Goal: Task Accomplishment & Management: Use online tool/utility

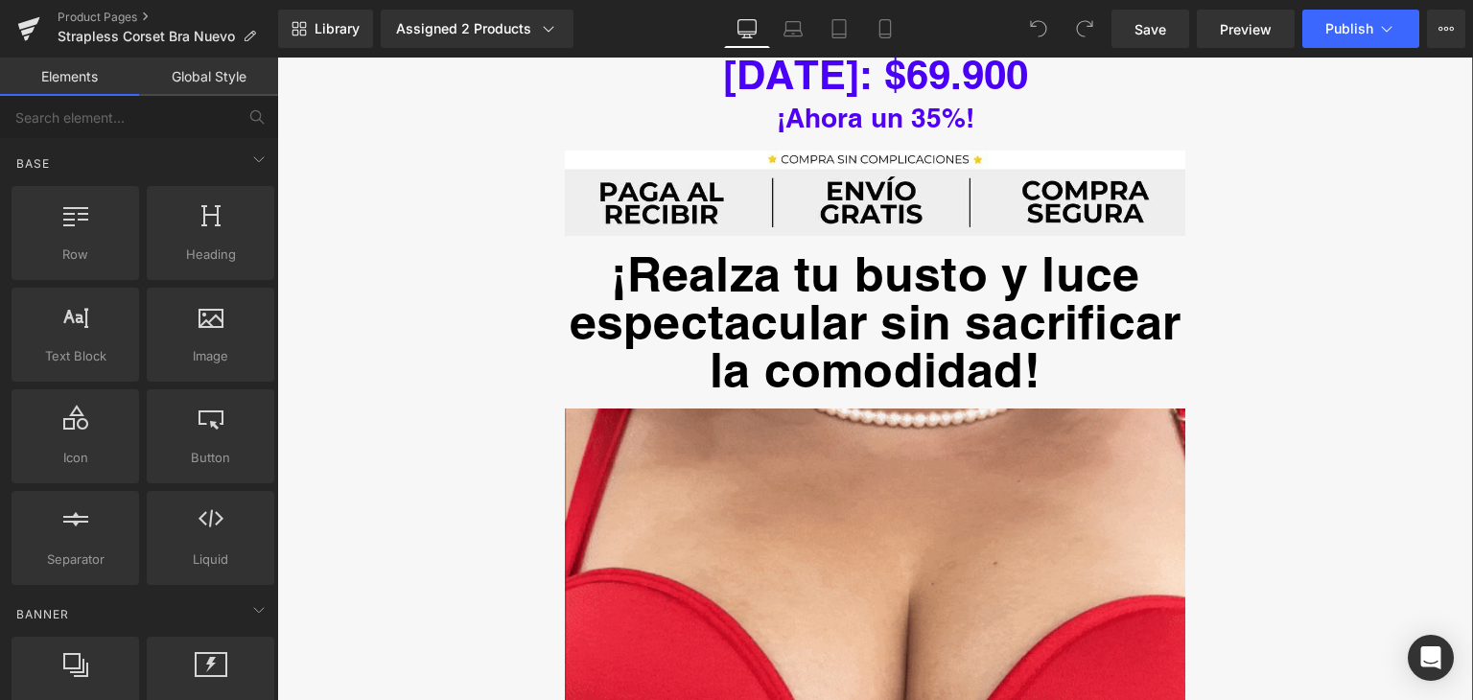
scroll to position [1247, 0]
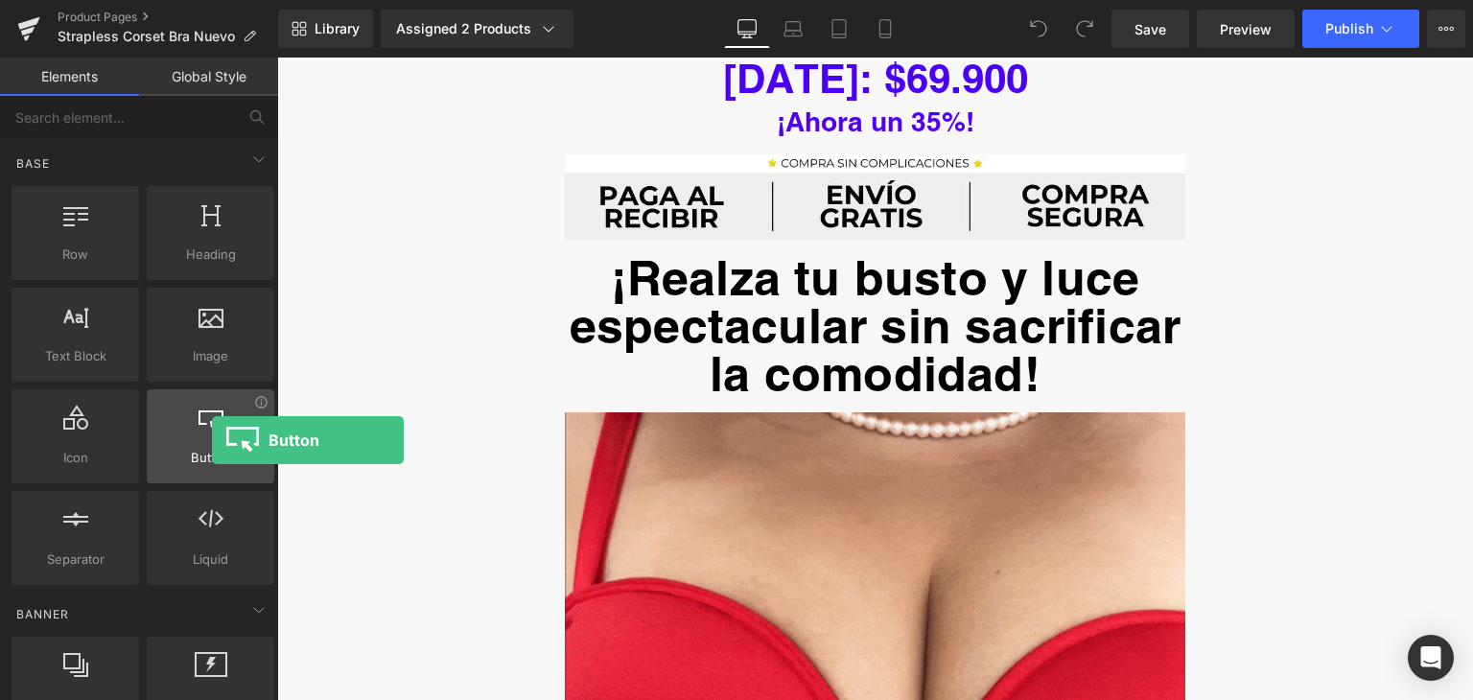
click at [212, 440] on div at bounding box center [211, 426] width 116 height 43
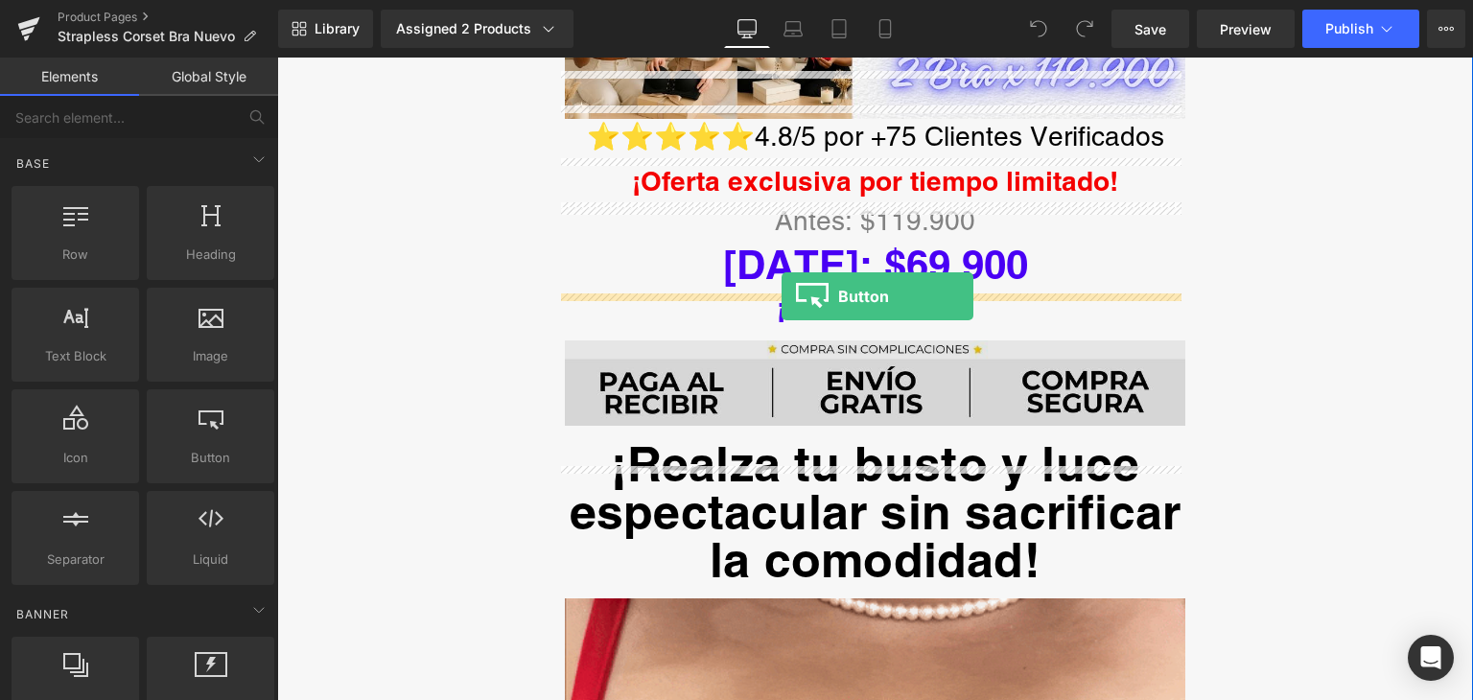
scroll to position [1055, 0]
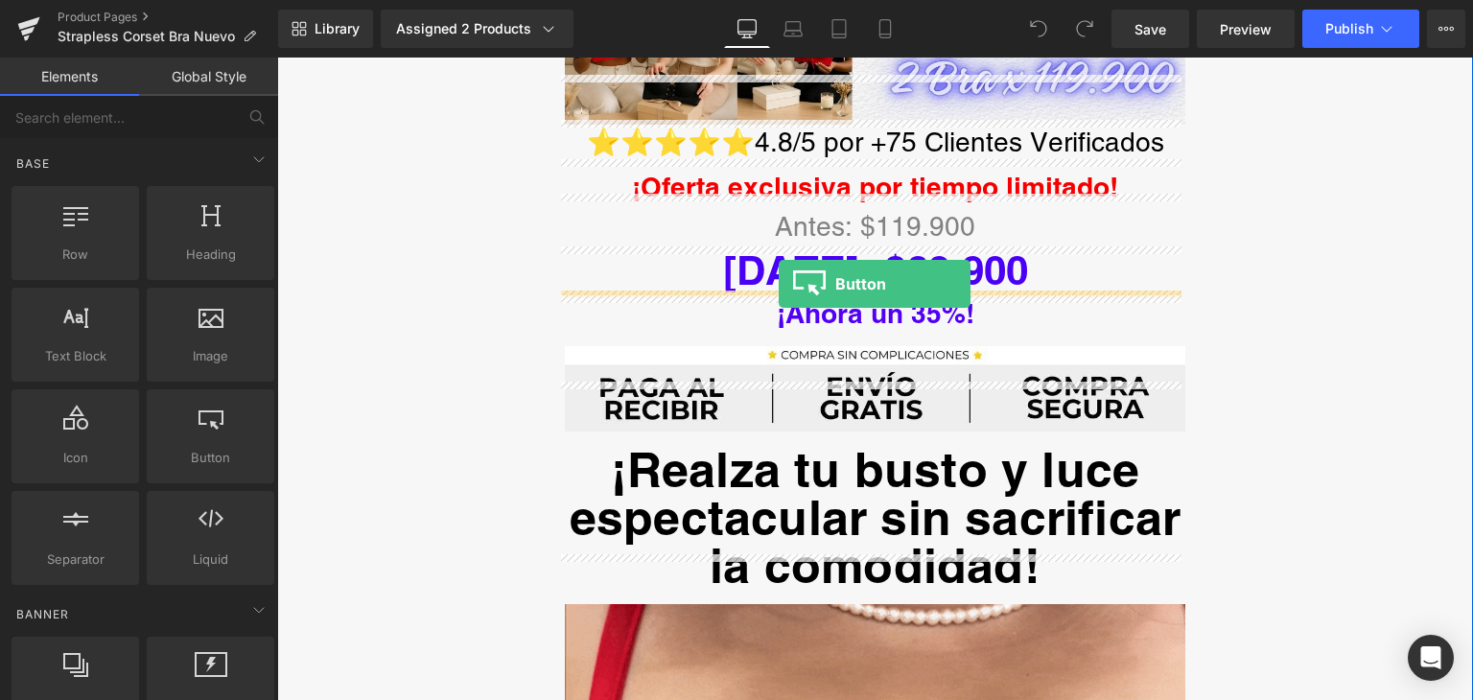
drag, startPoint x: 473, startPoint y: 493, endPoint x: 779, endPoint y: 284, distance: 370.6
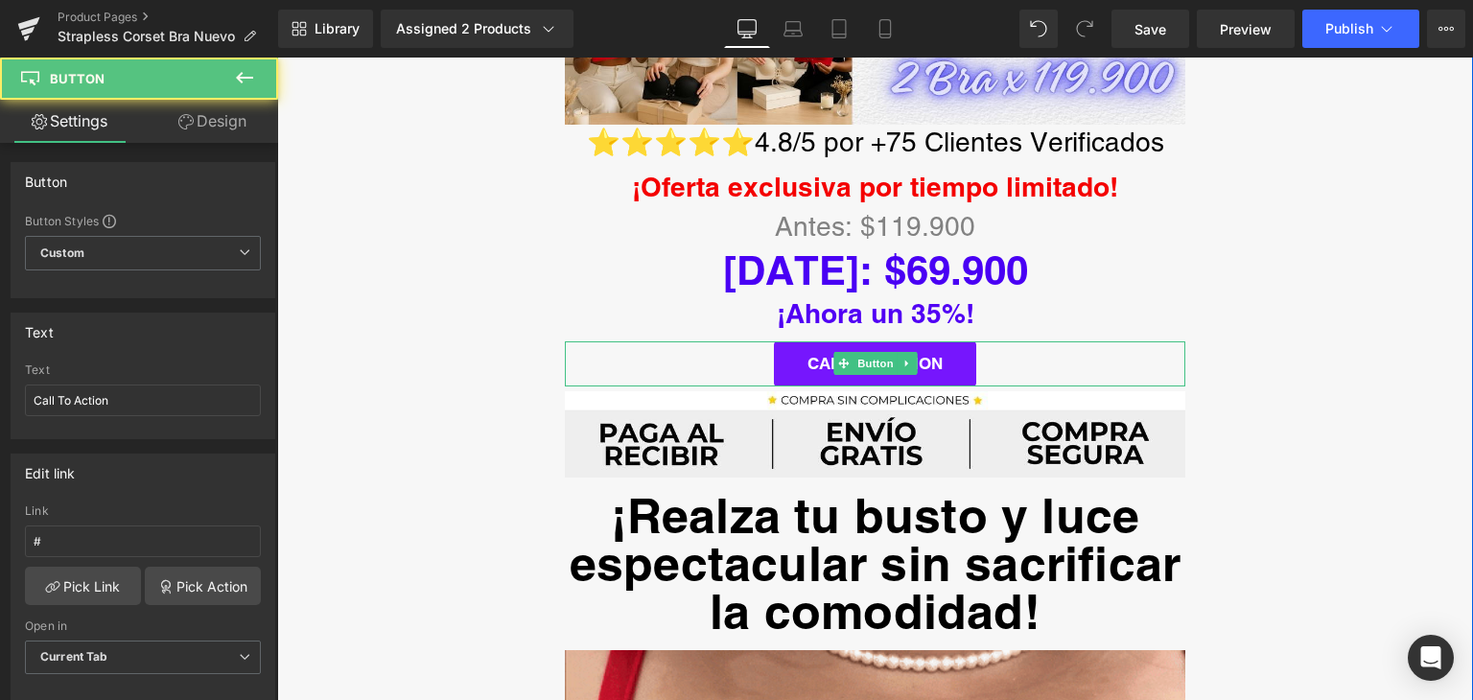
click at [943, 341] on link "Call To Action" at bounding box center [875, 363] width 202 height 45
click at [888, 353] on span "Button" at bounding box center [876, 364] width 44 height 23
click at [867, 353] on span "Button" at bounding box center [876, 364] width 44 height 23
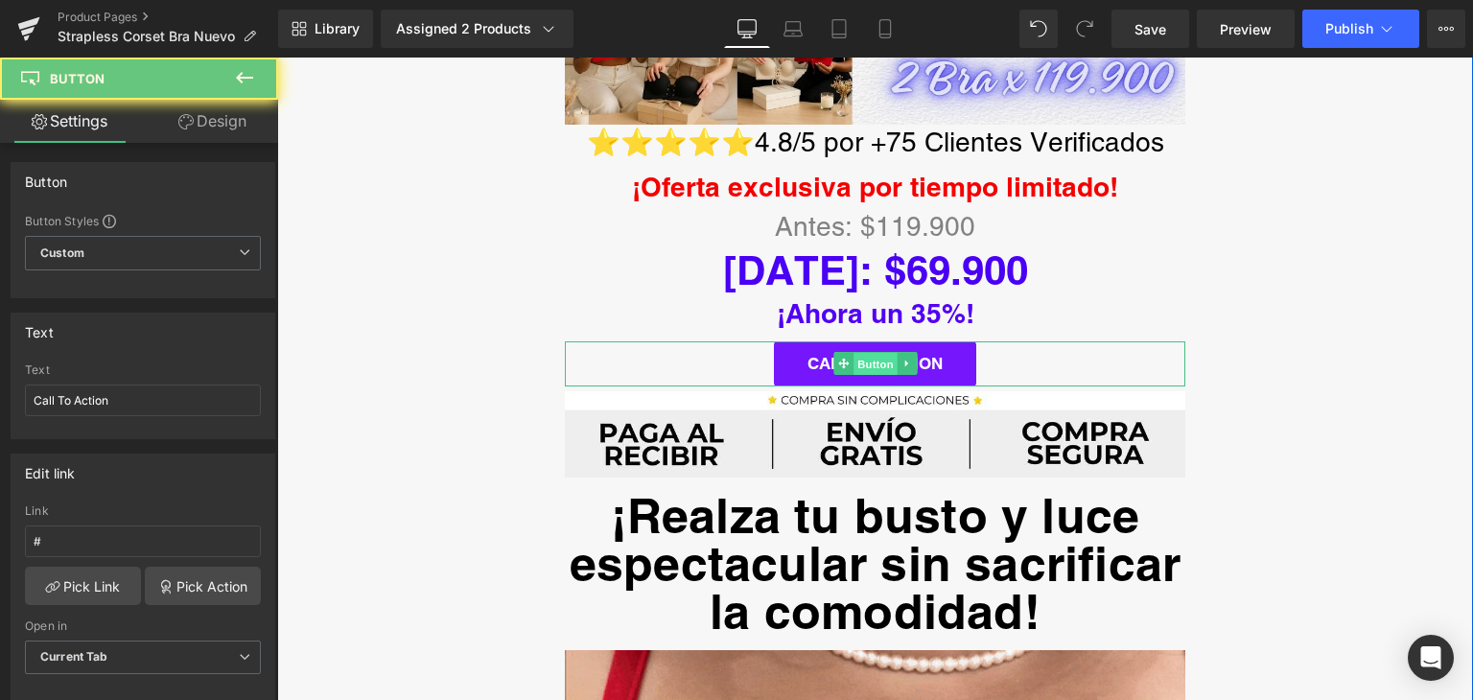
click at [867, 353] on span "Button" at bounding box center [876, 364] width 44 height 23
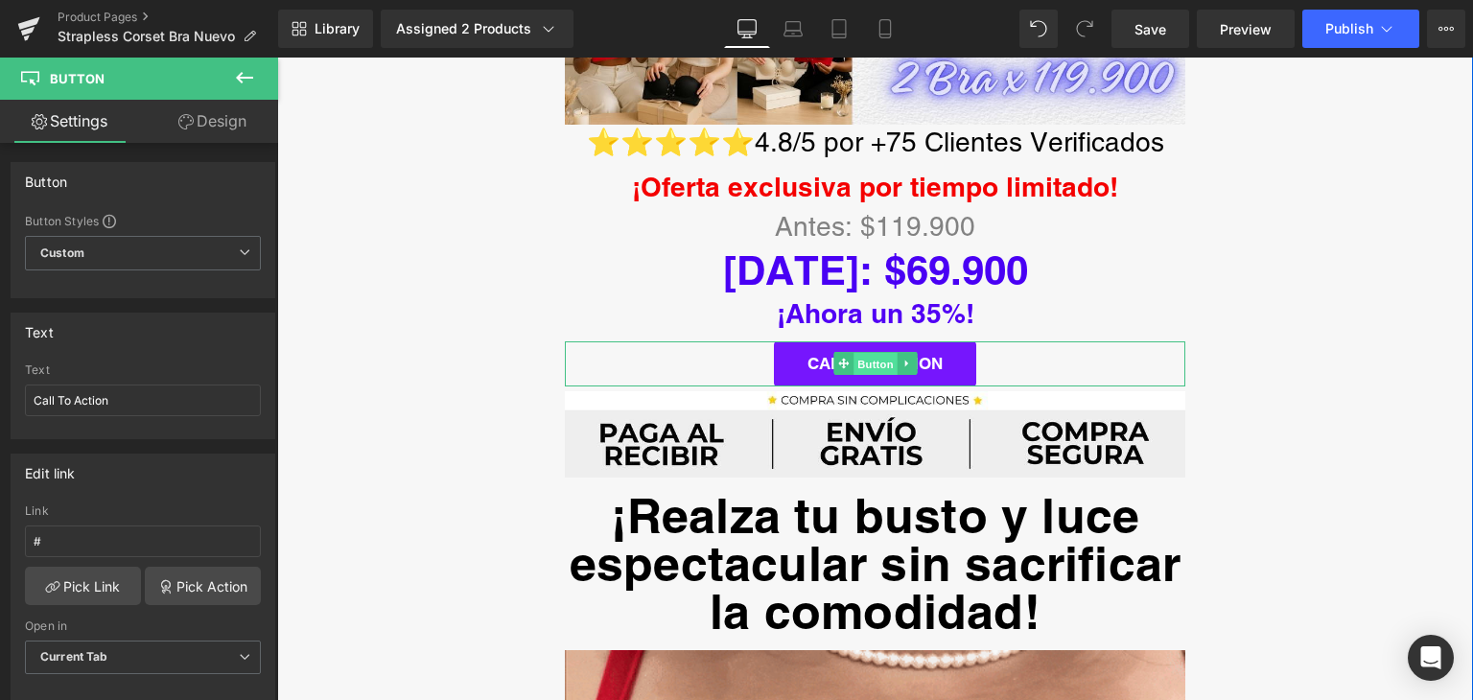
click at [867, 353] on span "Button" at bounding box center [876, 364] width 44 height 23
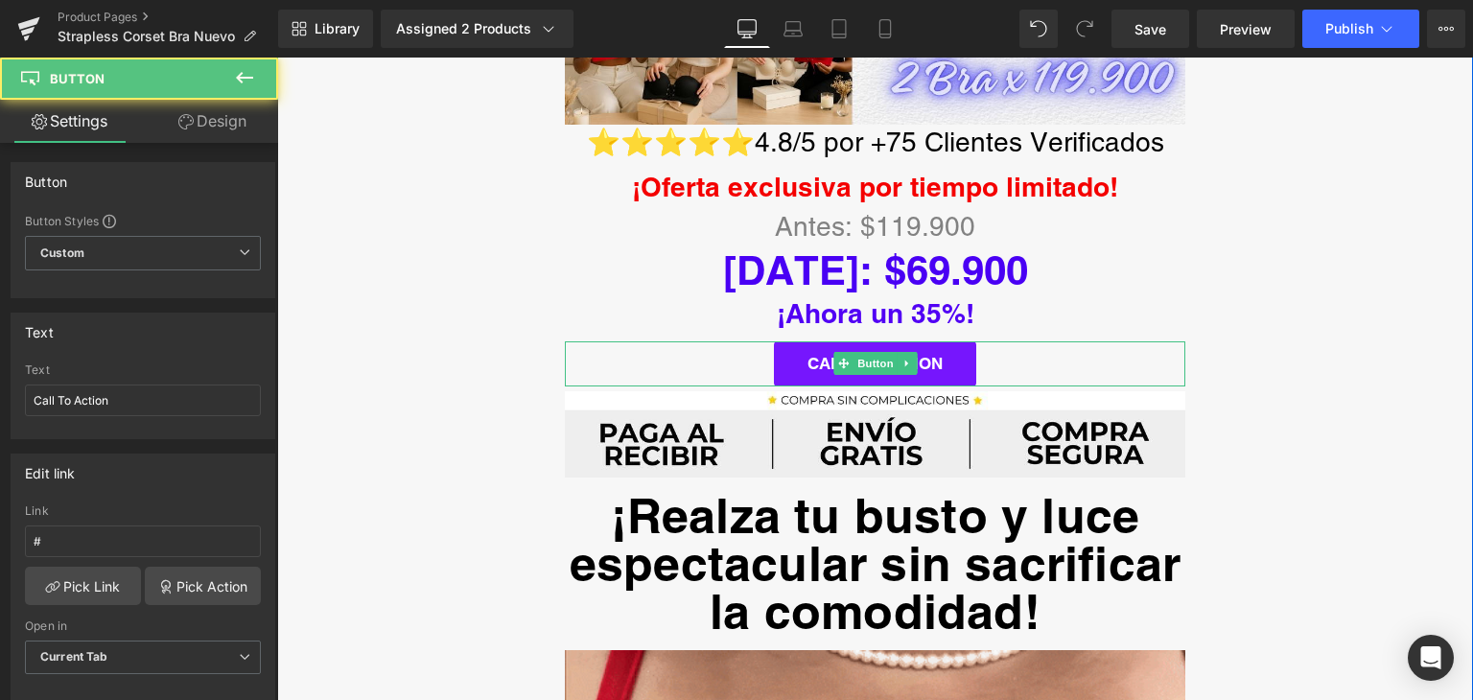
click at [963, 341] on link "Call To Action" at bounding box center [875, 363] width 202 height 45
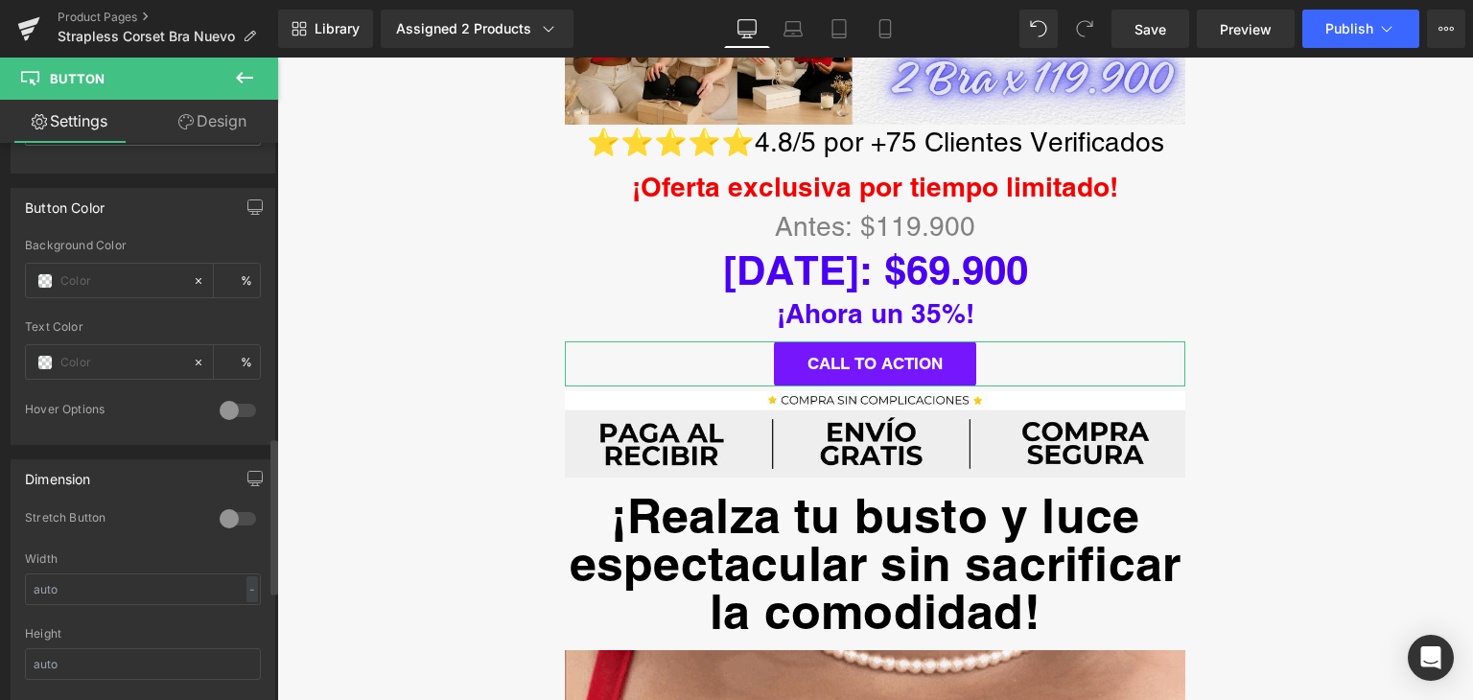
scroll to position [866, 0]
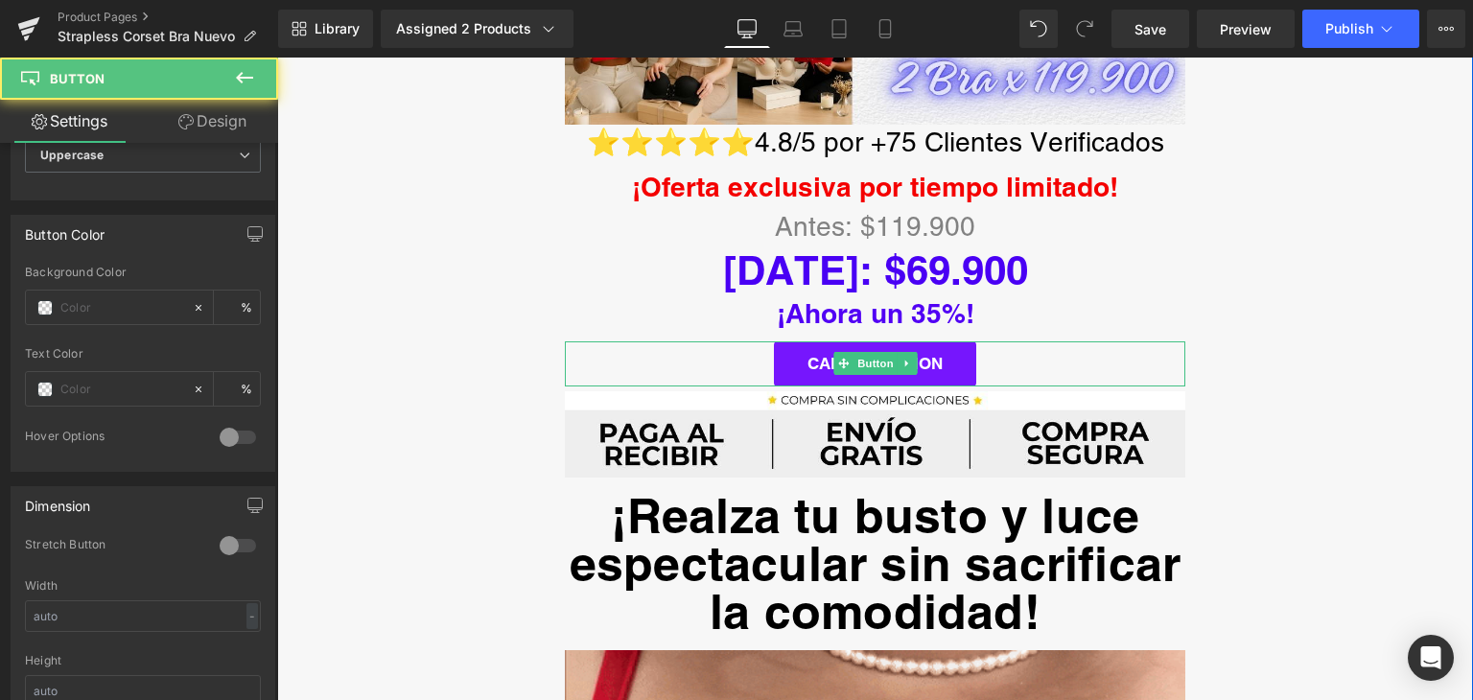
click at [933, 341] on link "Call To Action" at bounding box center [875, 363] width 202 height 45
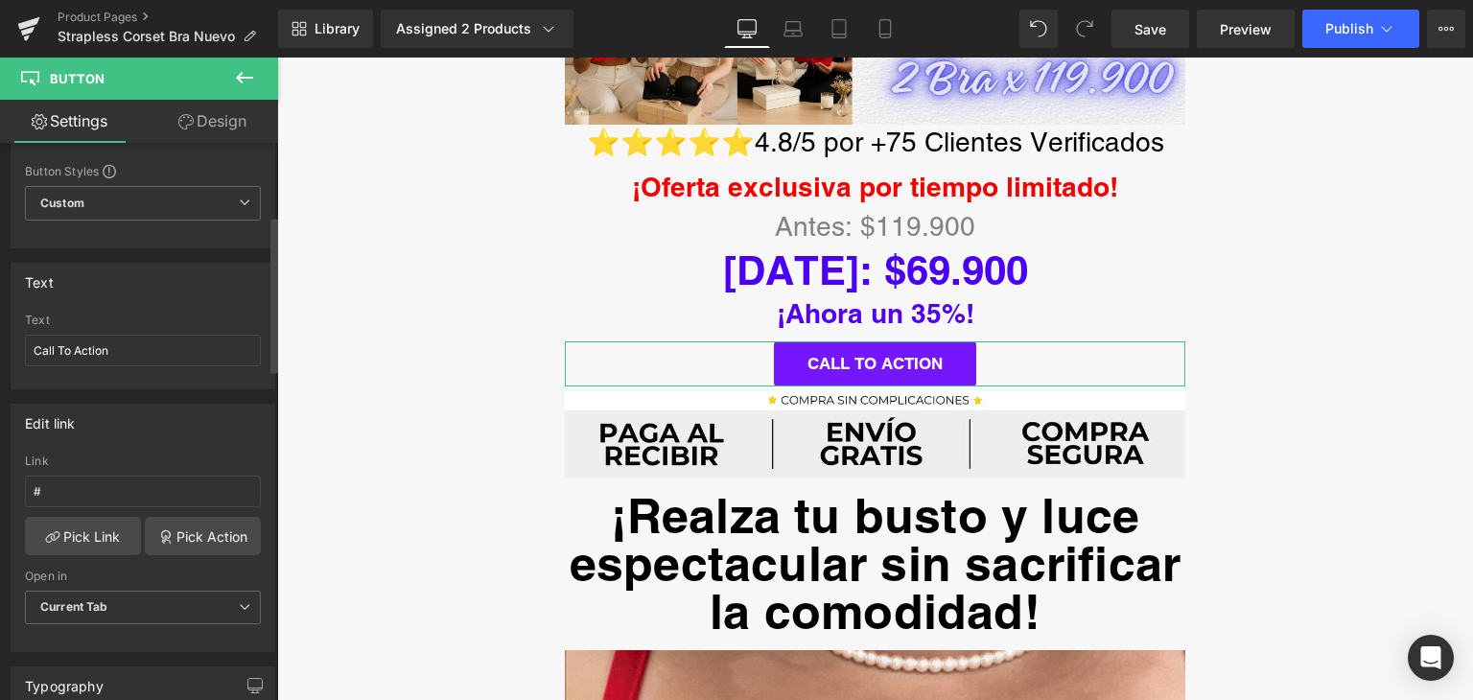
scroll to position [0, 0]
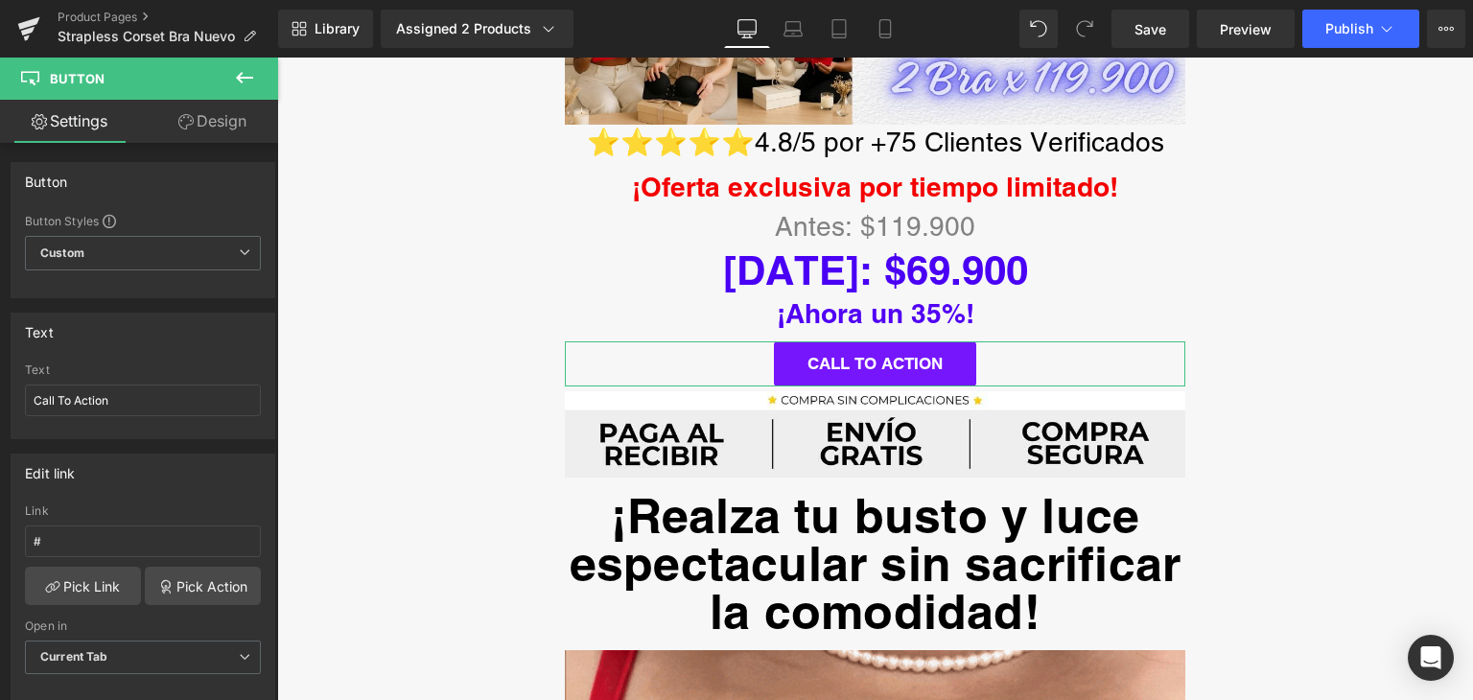
click at [202, 115] on link "Design" at bounding box center [212, 121] width 139 height 43
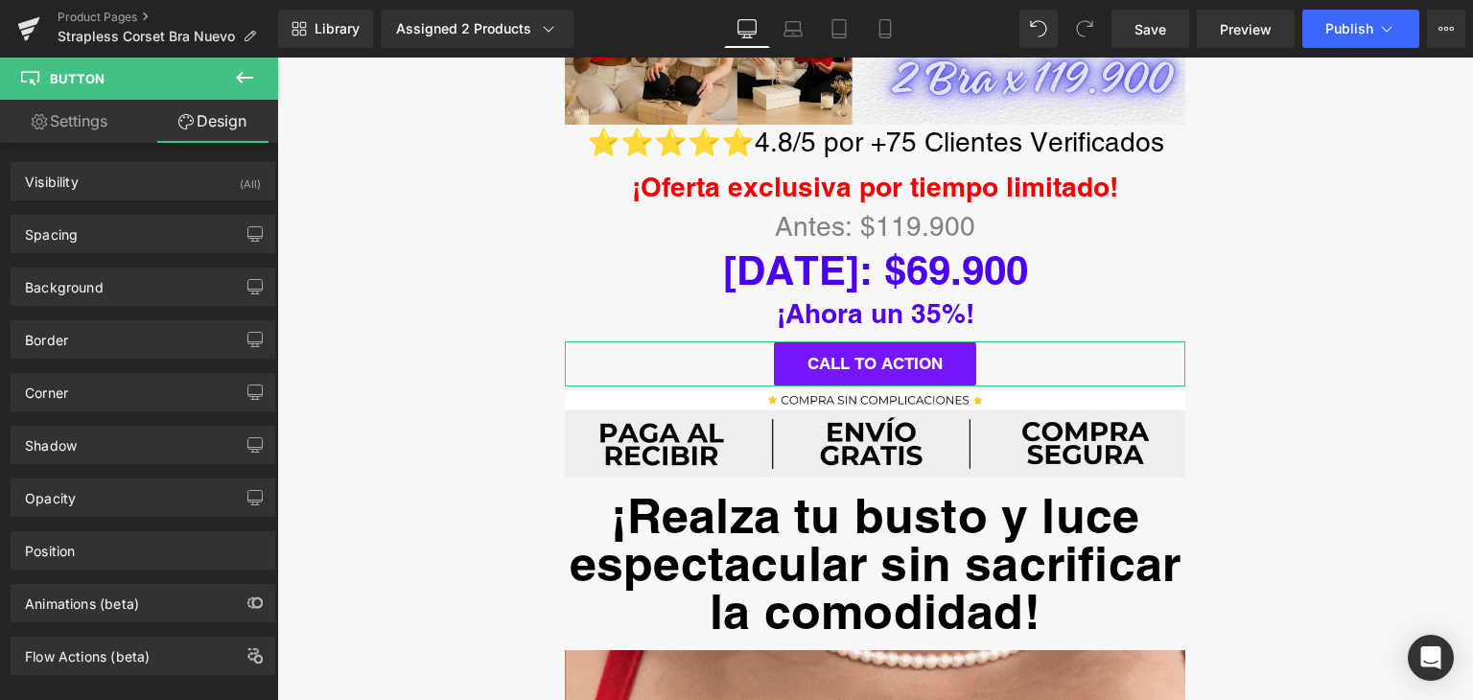
click at [54, 117] on link "Settings" at bounding box center [69, 121] width 139 height 43
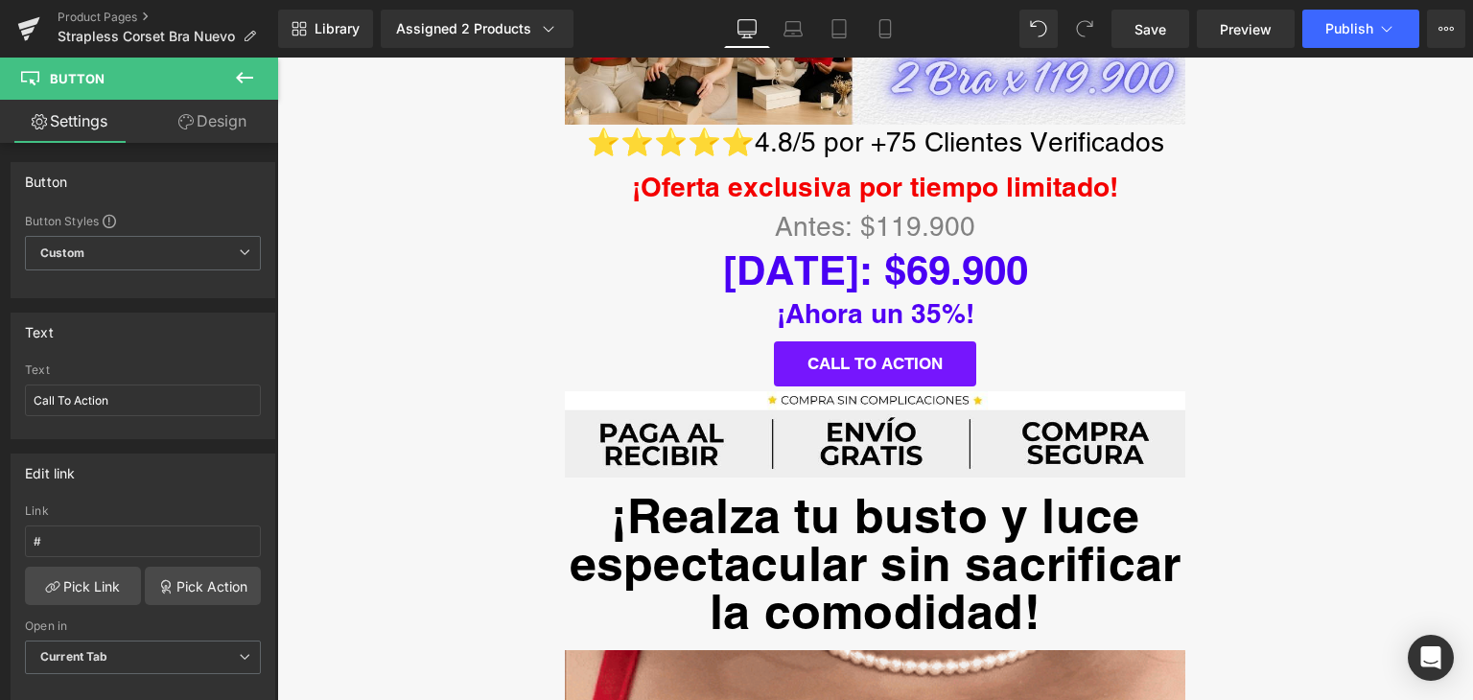
click at [246, 68] on icon at bounding box center [244, 77] width 23 height 23
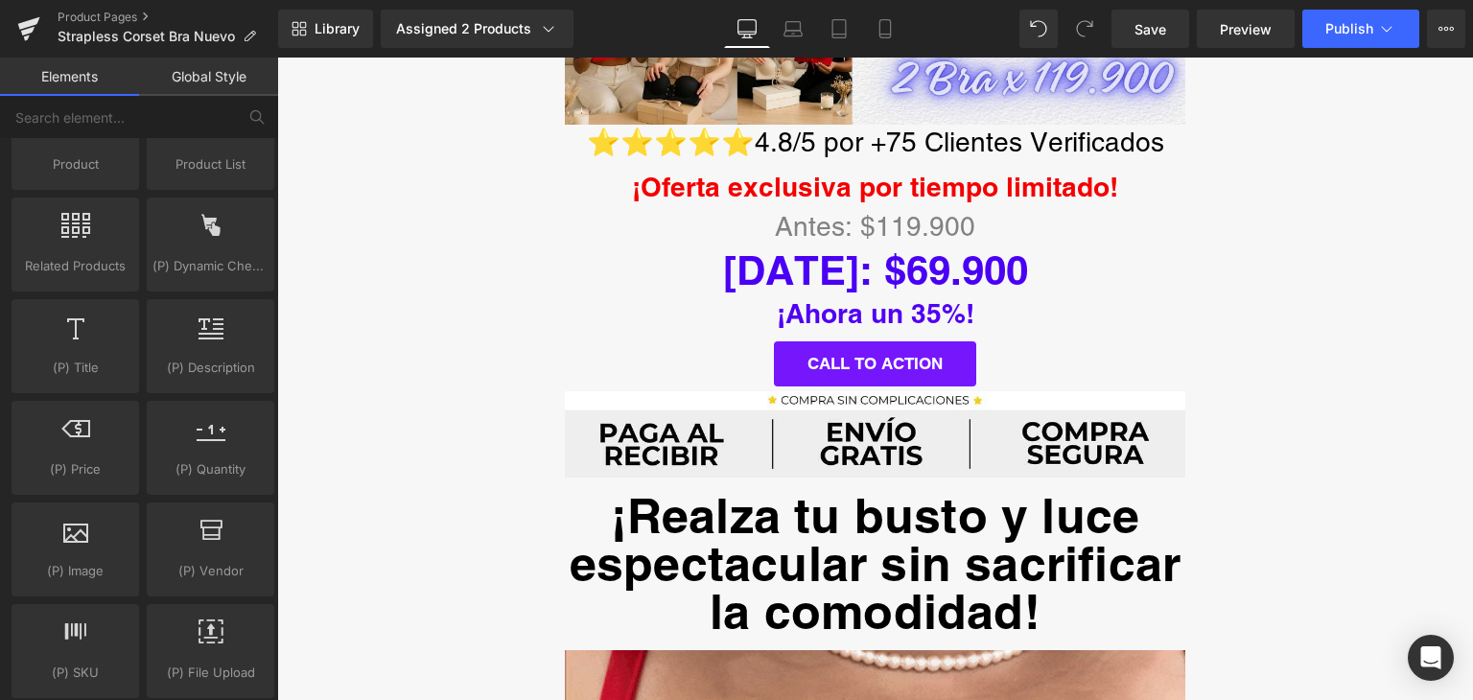
scroll to position [1726, 0]
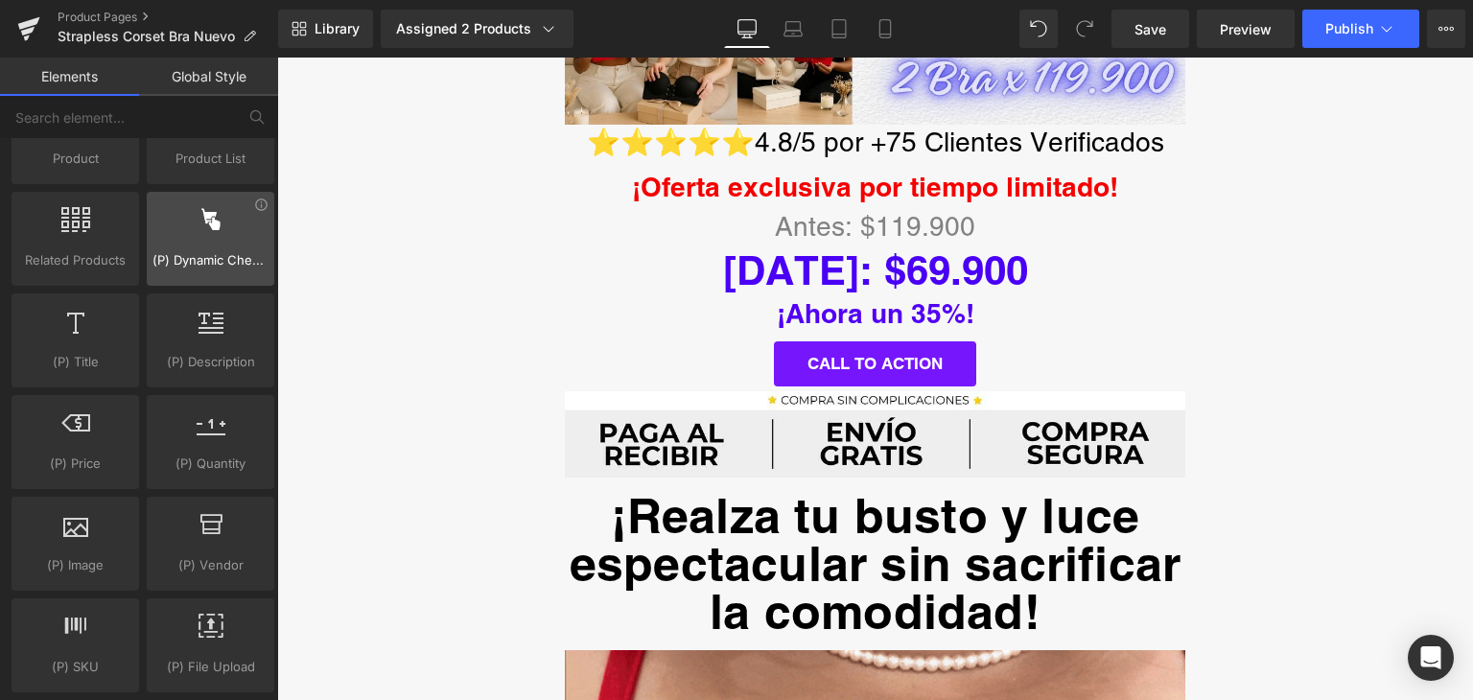
click at [200, 224] on div at bounding box center [211, 228] width 116 height 43
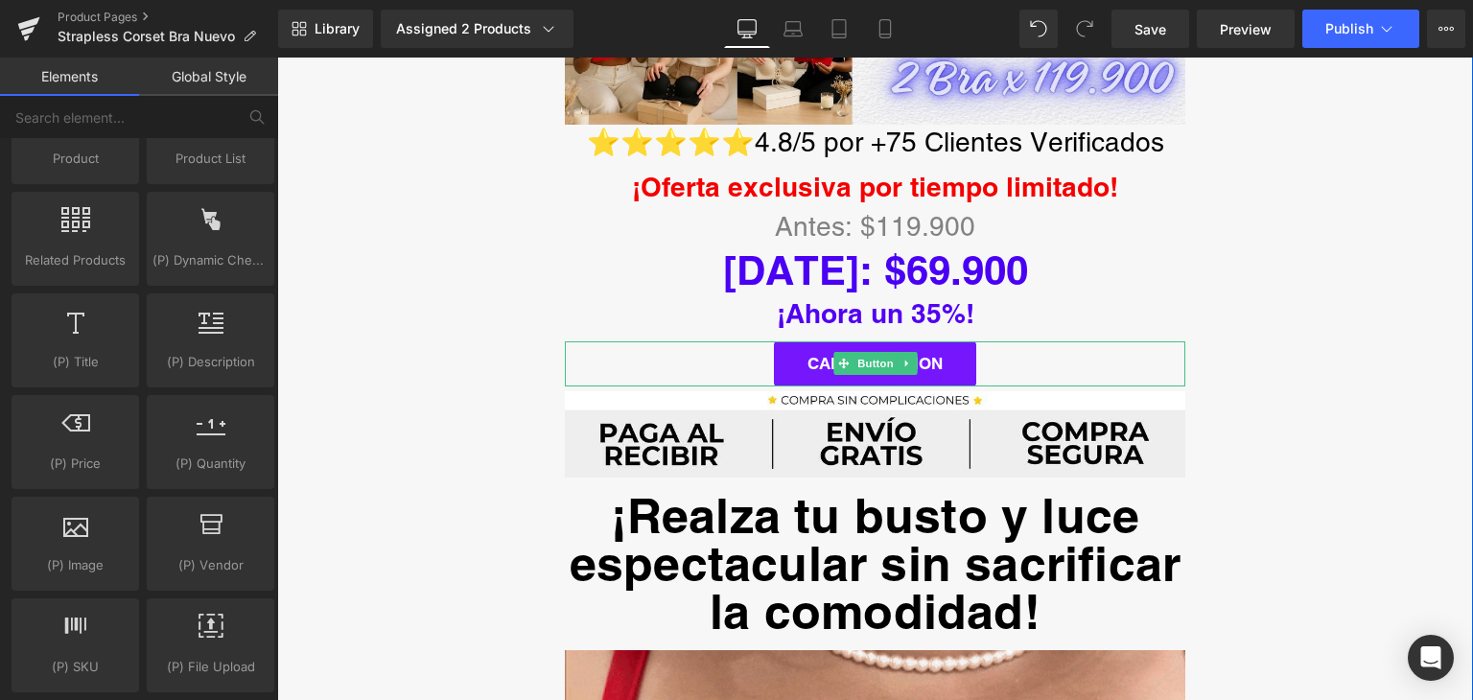
click at [737, 341] on div "Call To Action" at bounding box center [875, 363] width 621 height 45
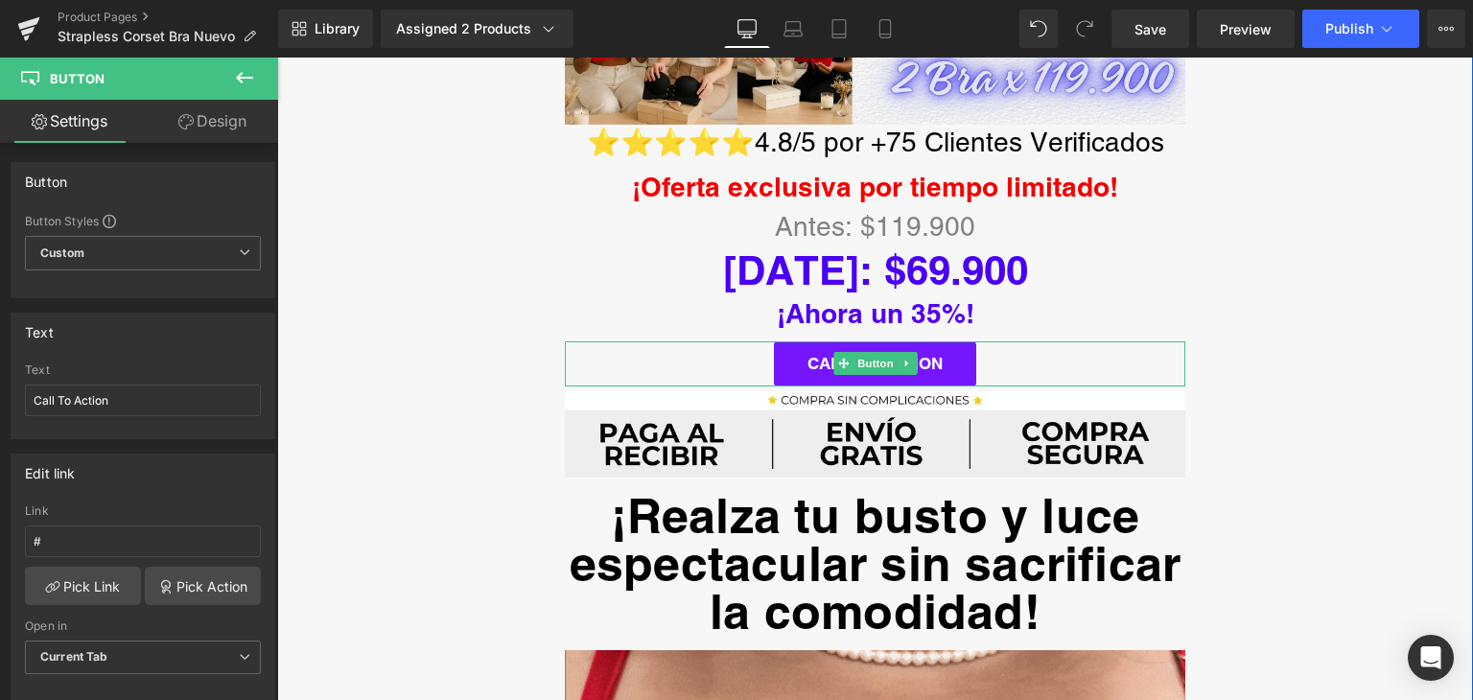
click at [793, 341] on link "Call To Action" at bounding box center [875, 363] width 202 height 45
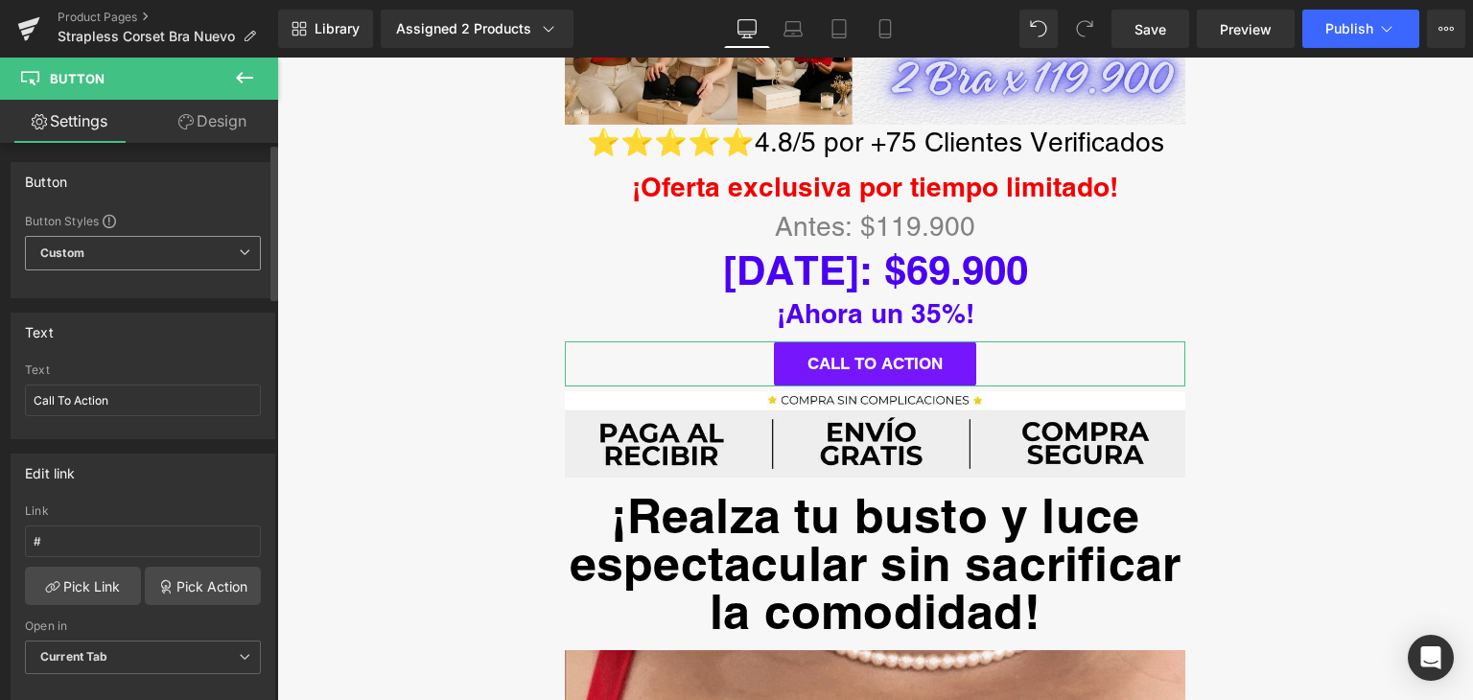
click at [239, 254] on icon at bounding box center [245, 253] width 12 height 12
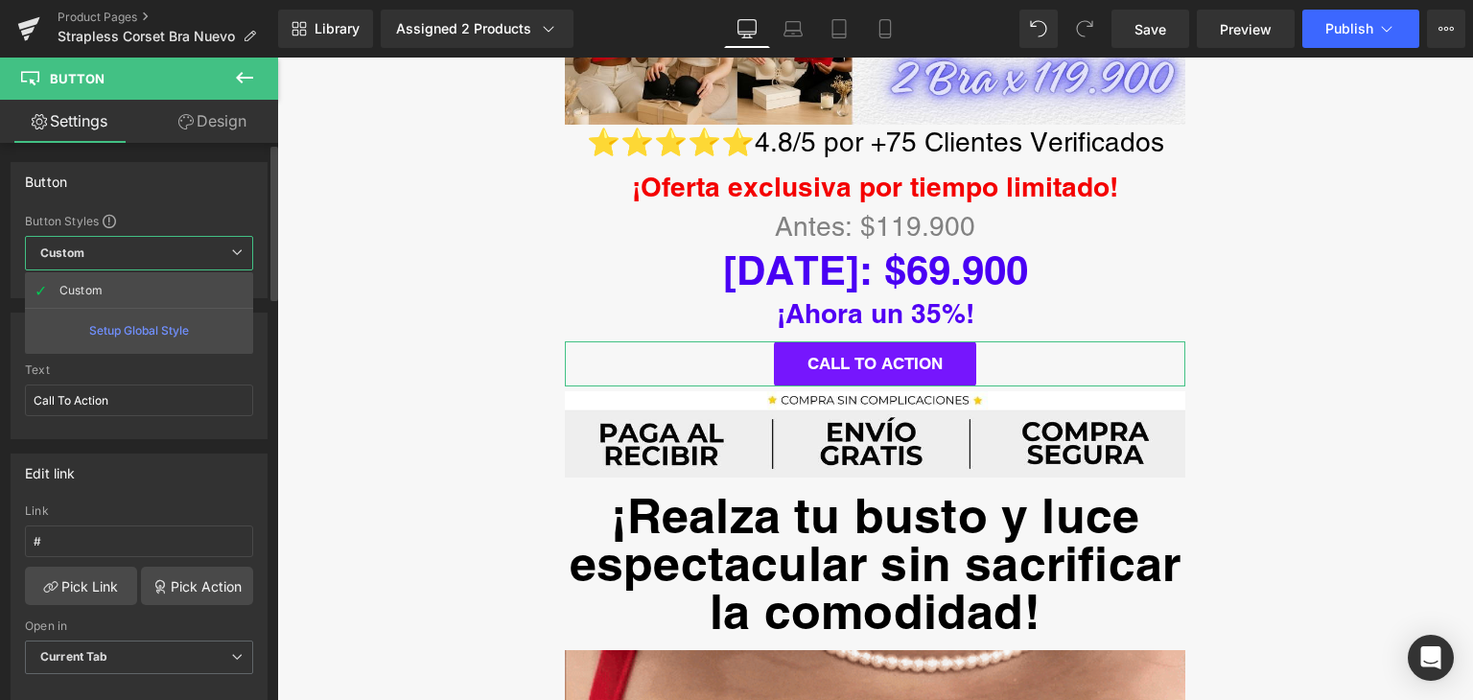
click at [238, 254] on icon at bounding box center [237, 253] width 12 height 12
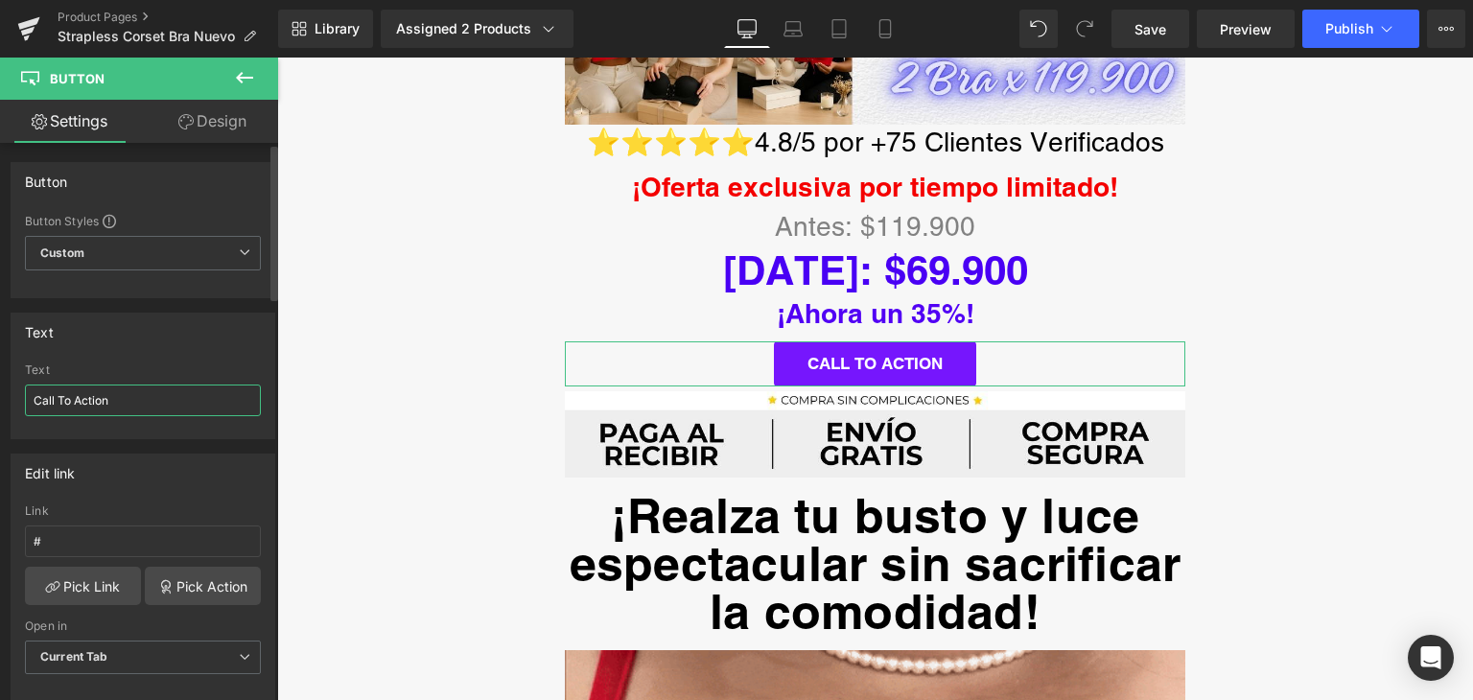
drag, startPoint x: 172, startPoint y: 392, endPoint x: 12, endPoint y: 383, distance: 159.5
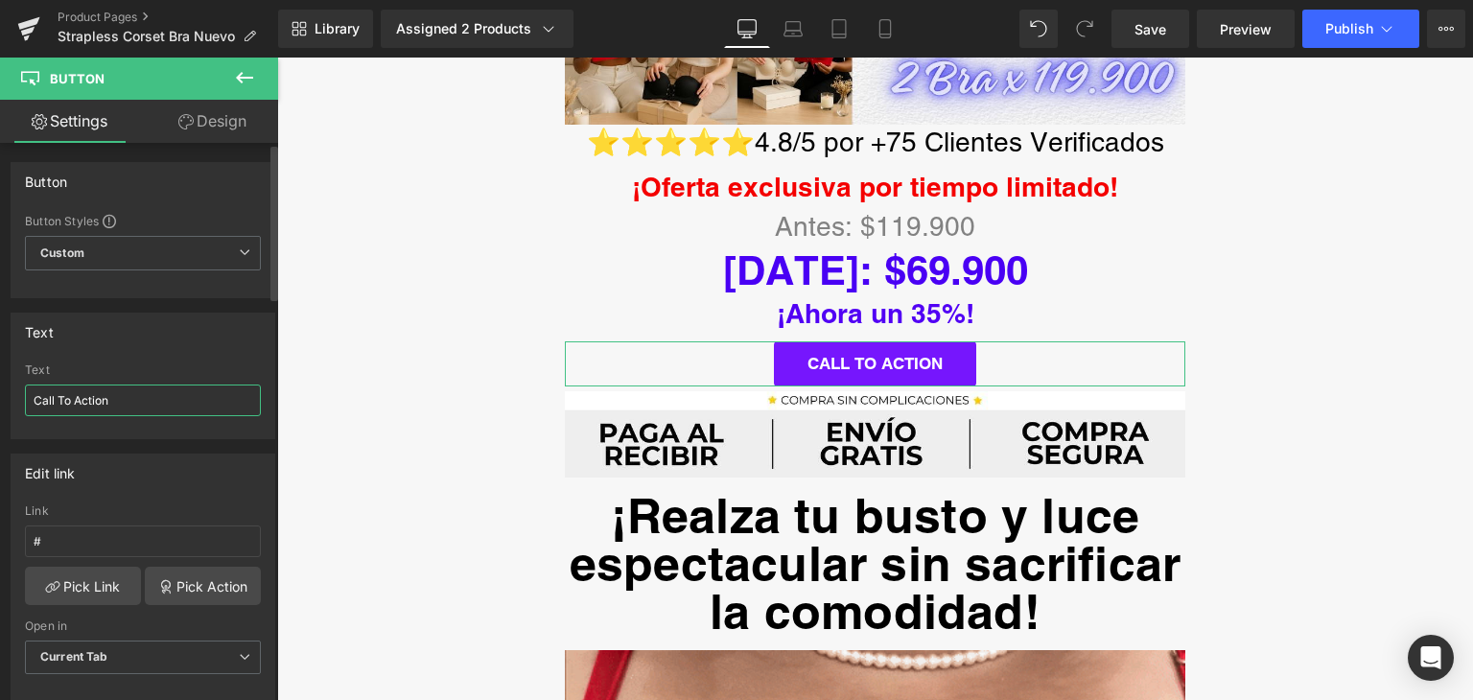
click at [12, 383] on div "Call To Action Text Call To Action" at bounding box center [143, 401] width 263 height 75
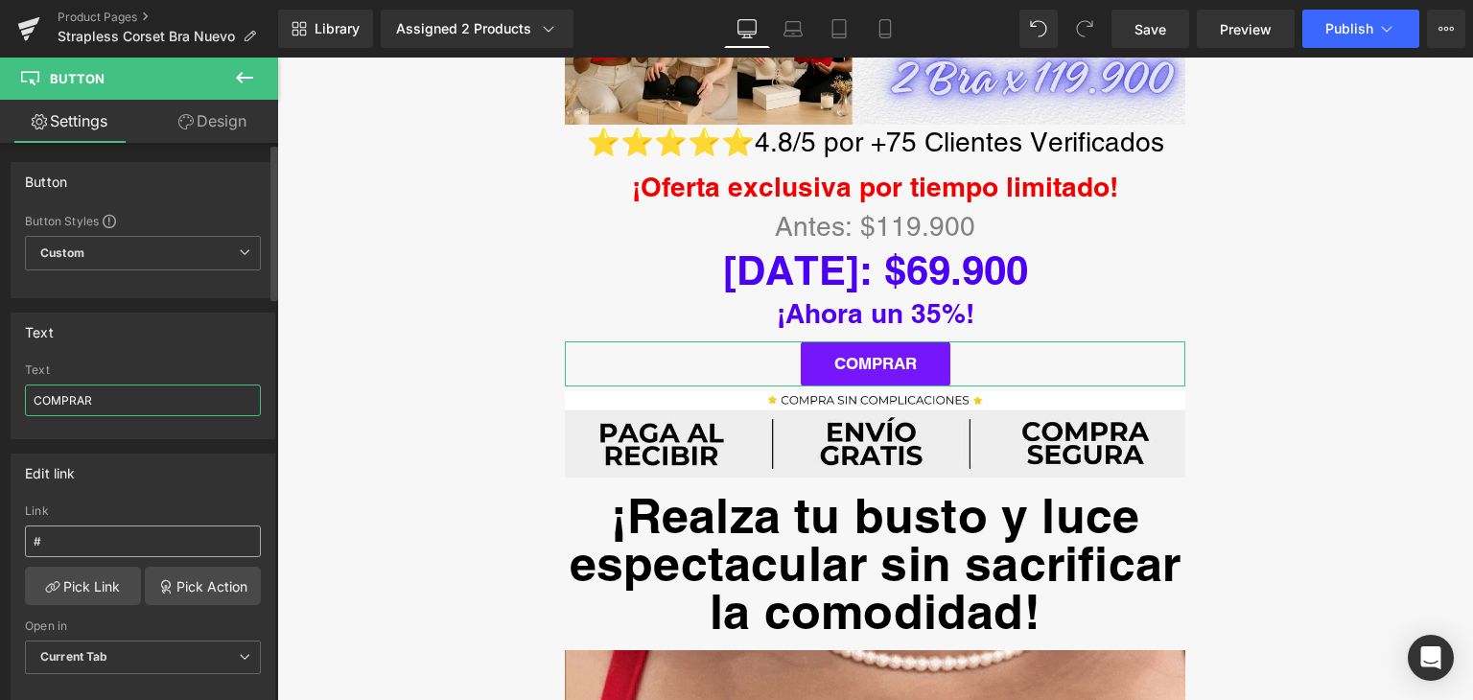
type input "COMPRAR"
click at [124, 543] on input "#" at bounding box center [143, 542] width 236 height 32
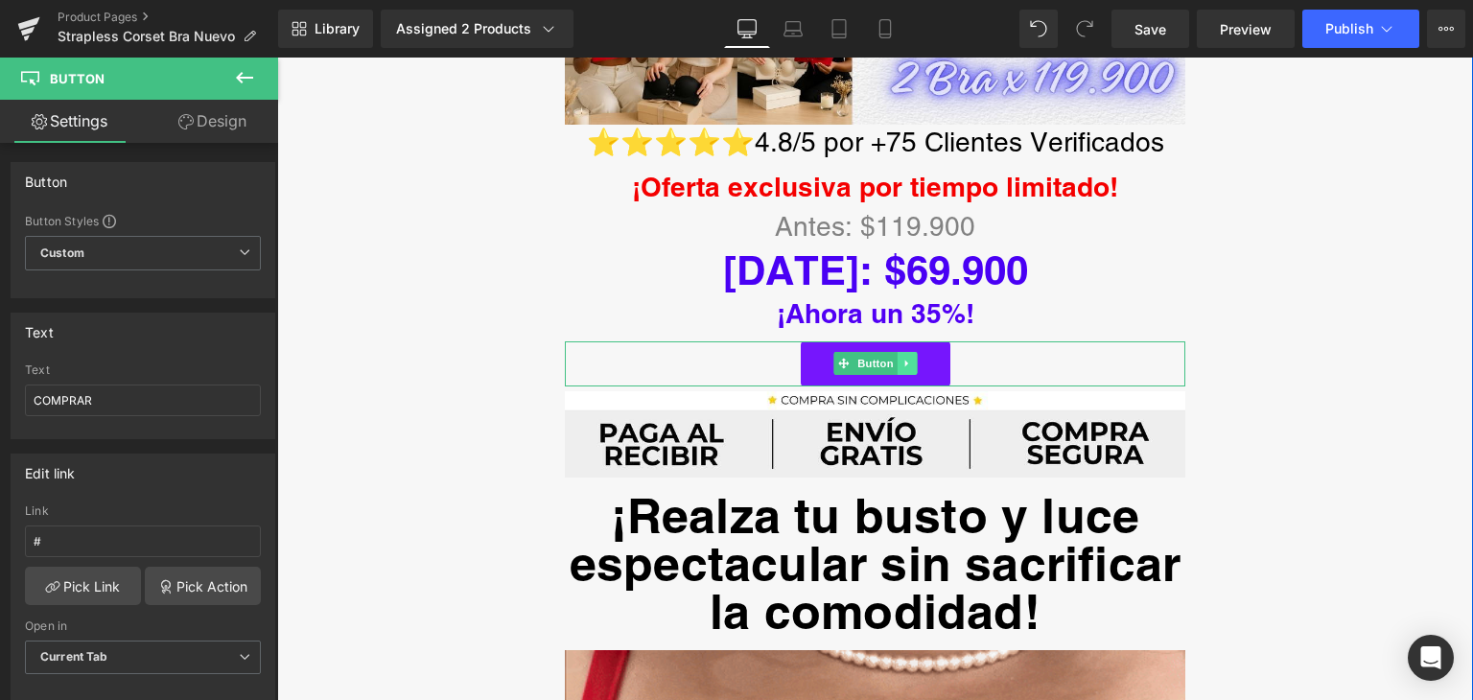
click at [902, 352] on link at bounding box center [907, 363] width 20 height 23
click at [892, 359] on icon at bounding box center [897, 364] width 11 height 11
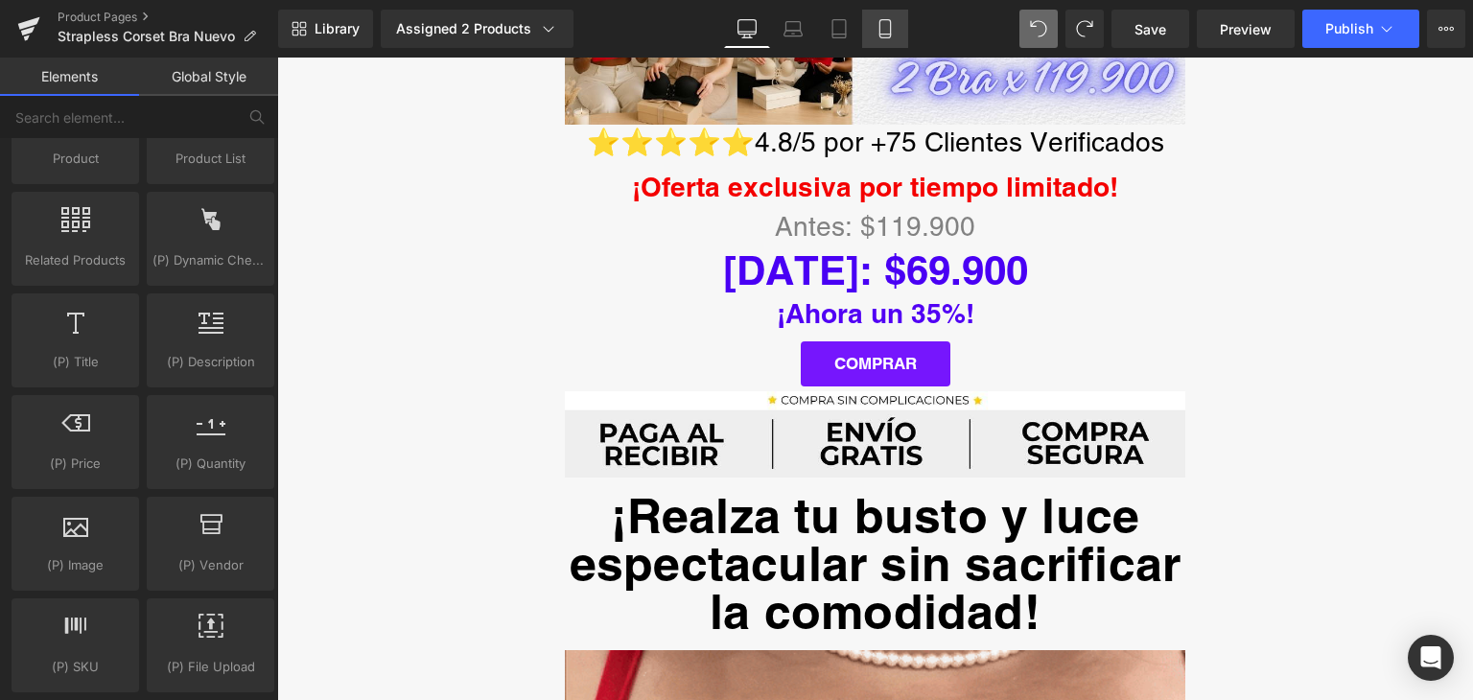
click at [880, 28] on icon at bounding box center [885, 29] width 11 height 18
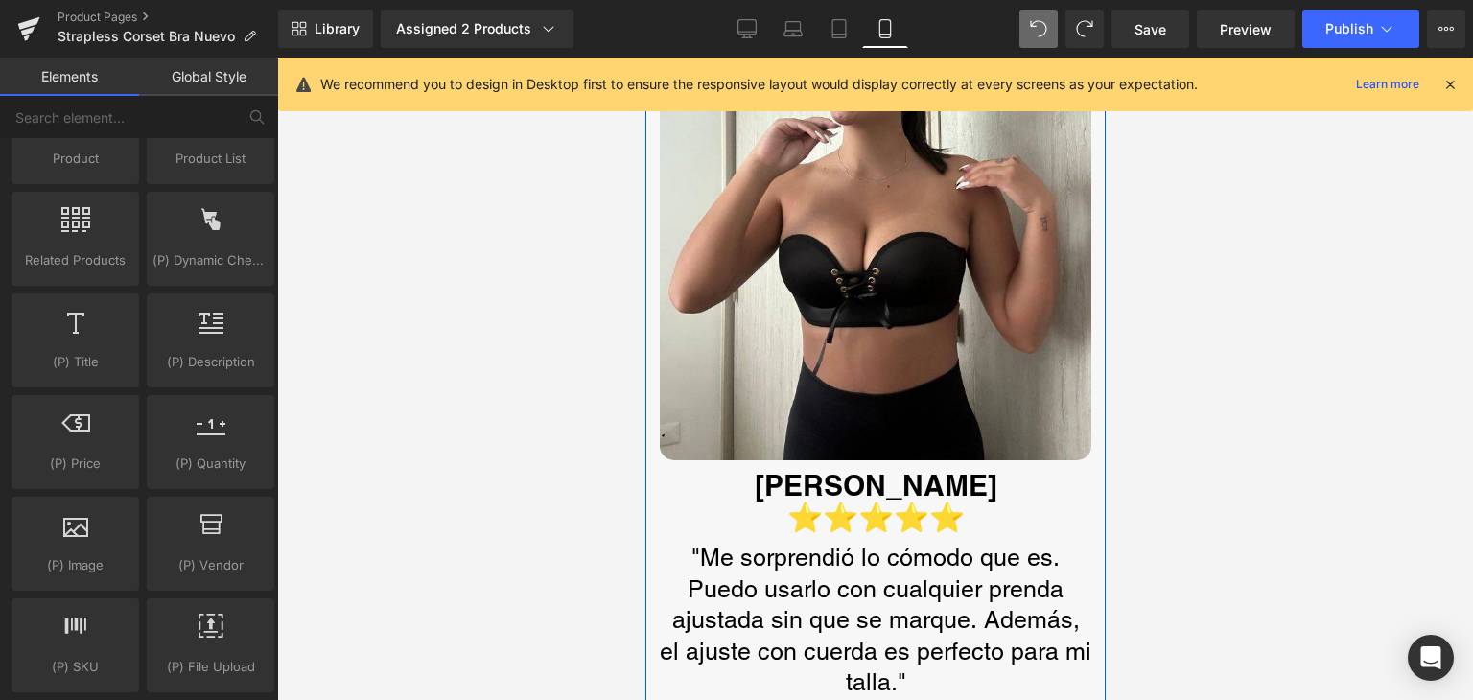
scroll to position [8571, 0]
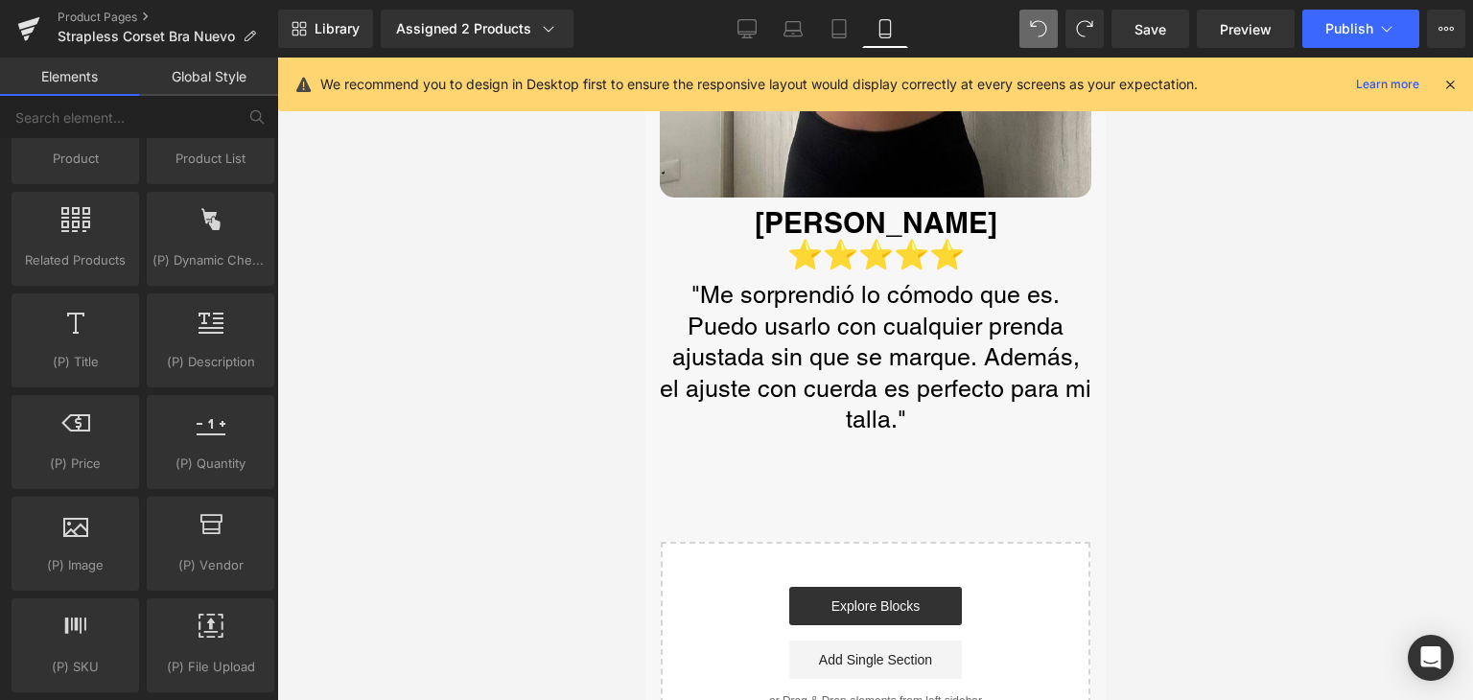
click at [688, 544] on div "Start building your page Explore Blocks Add Single Section or Drag & Drop eleme…" at bounding box center [875, 647] width 426 height 207
click at [689, 544] on div "Start building your page Explore Blocks Add Single Section or Drag & Drop eleme…" at bounding box center [875, 647] width 426 height 207
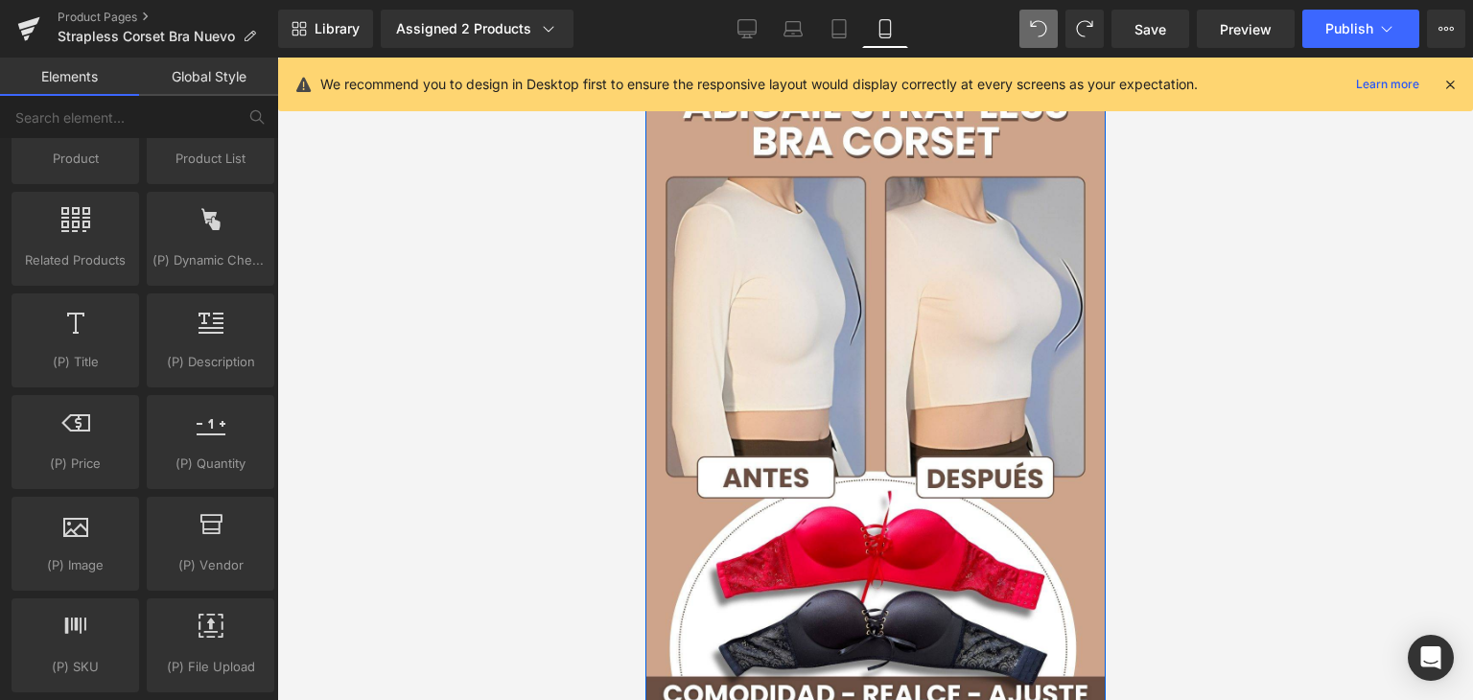
scroll to position [0, 0]
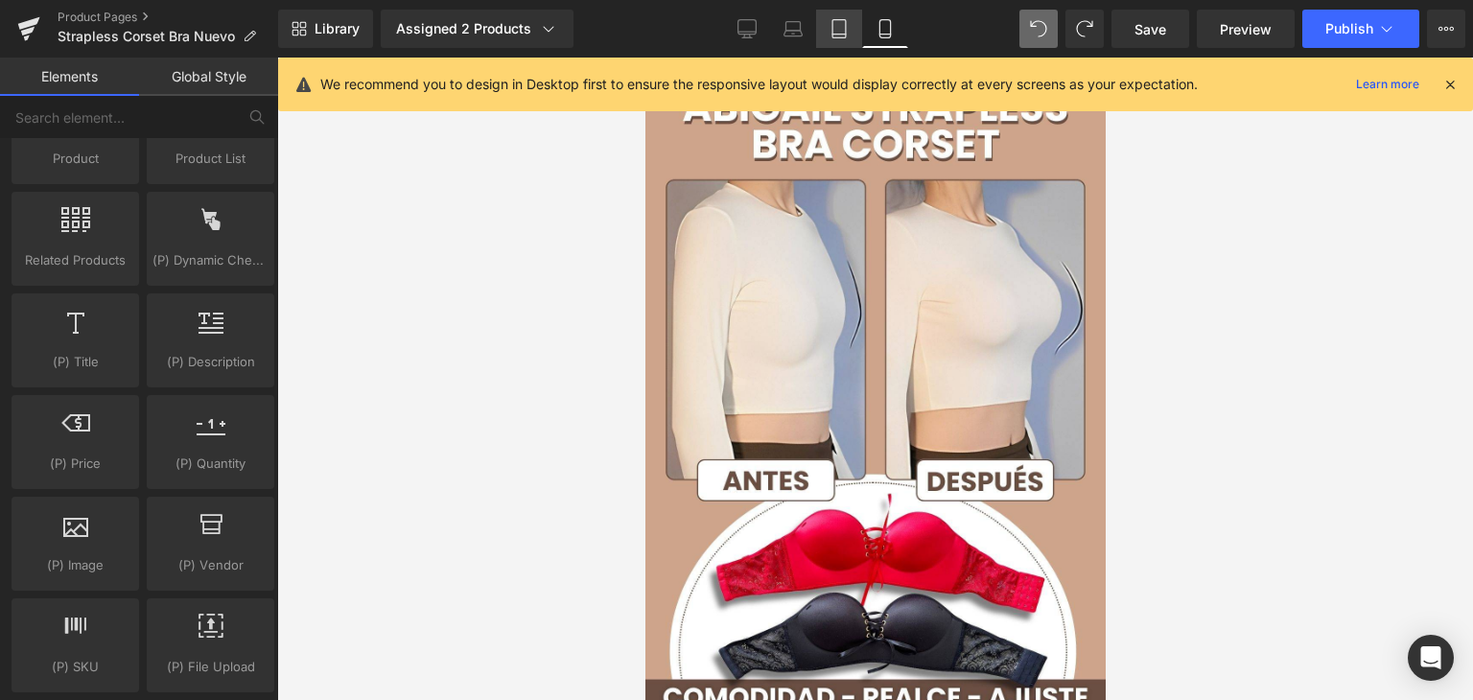
click at [848, 30] on icon at bounding box center [839, 28] width 19 height 19
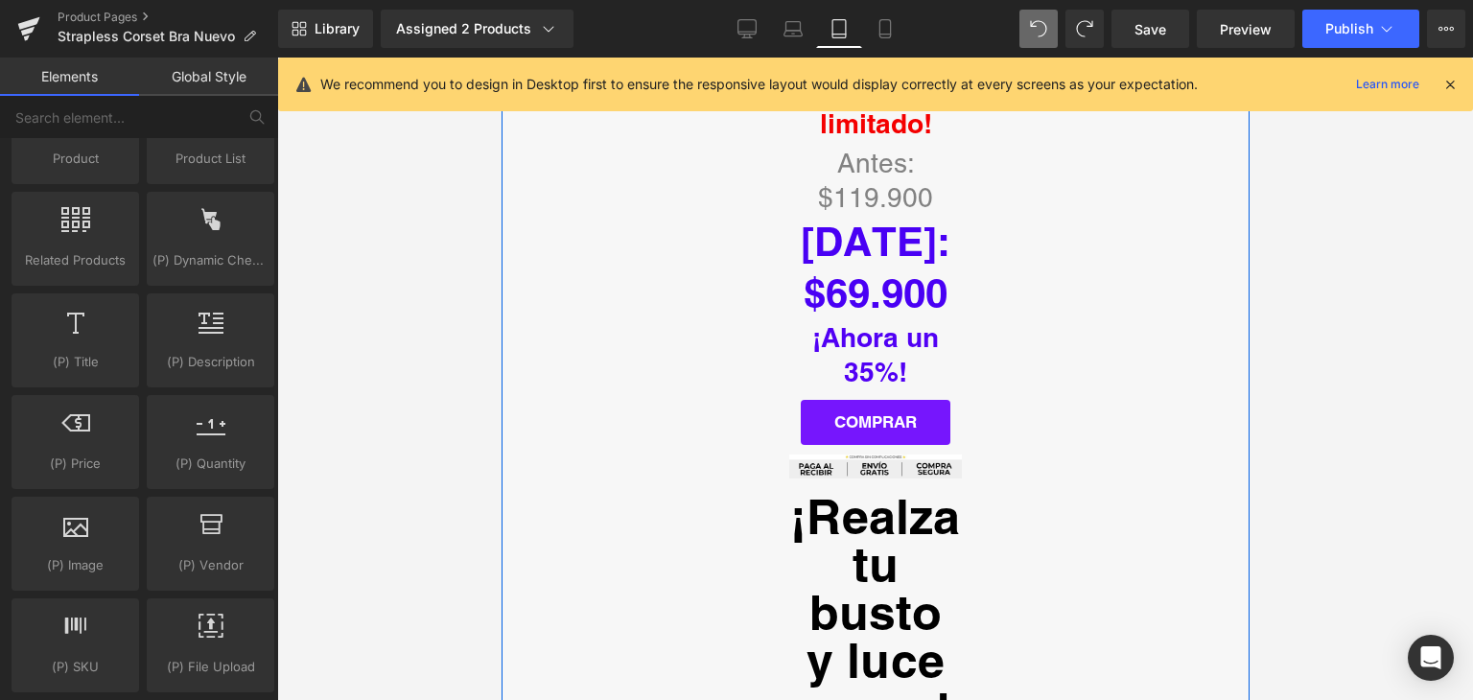
scroll to position [575, 0]
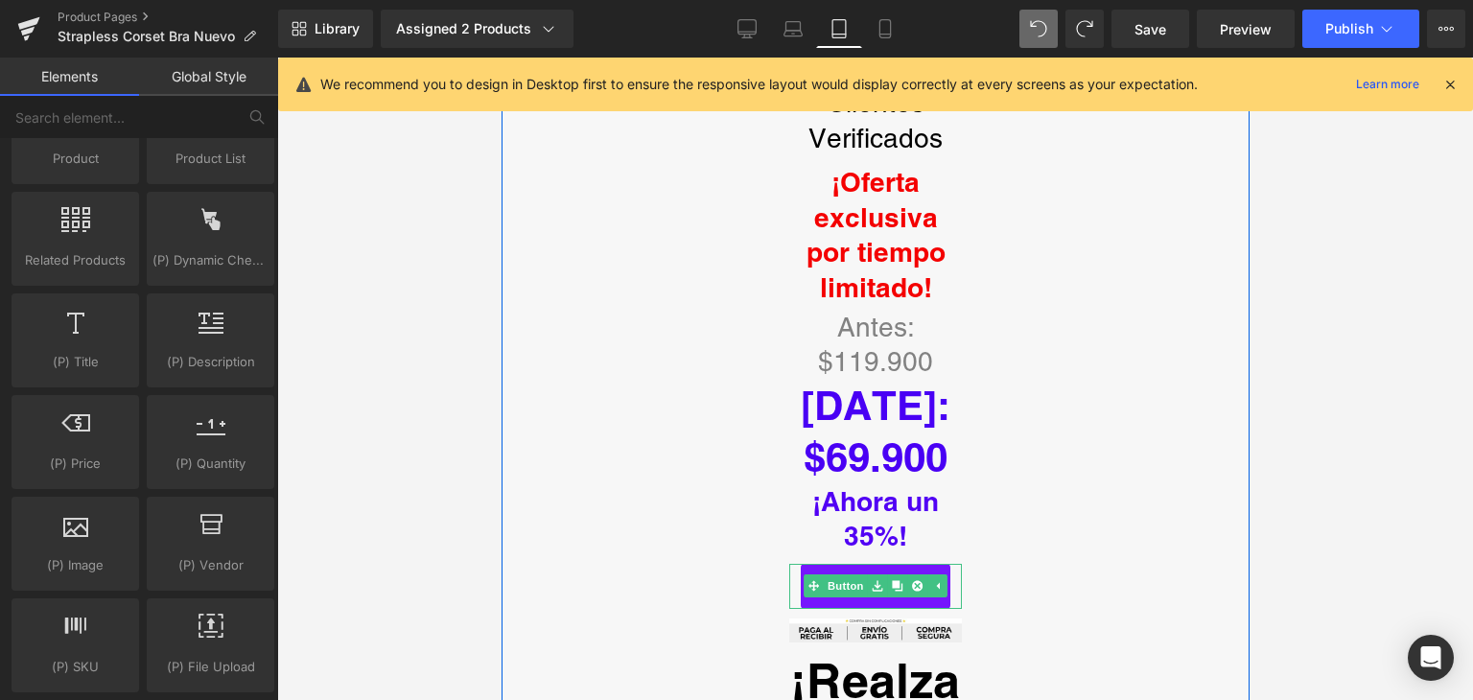
click at [800, 580] on link "COMPRAR" at bounding box center [875, 586] width 150 height 45
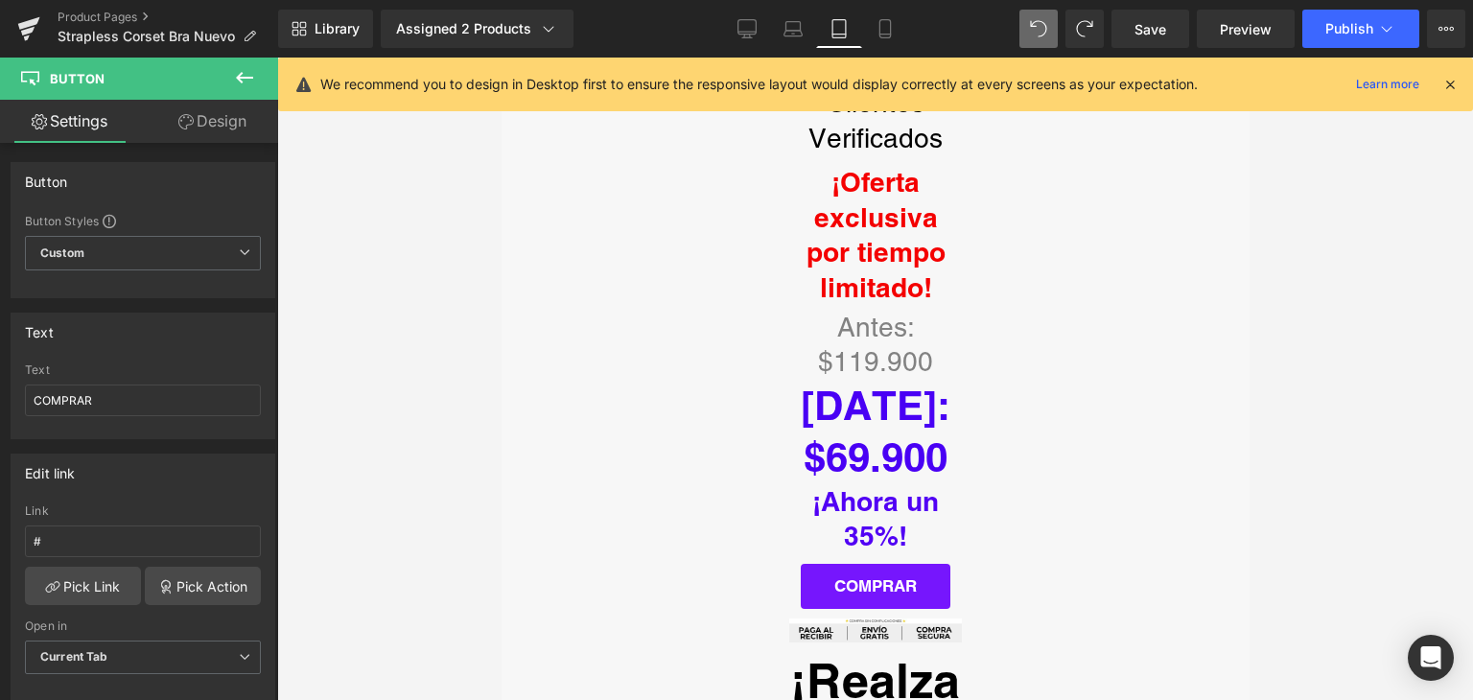
type input "Call To Action"
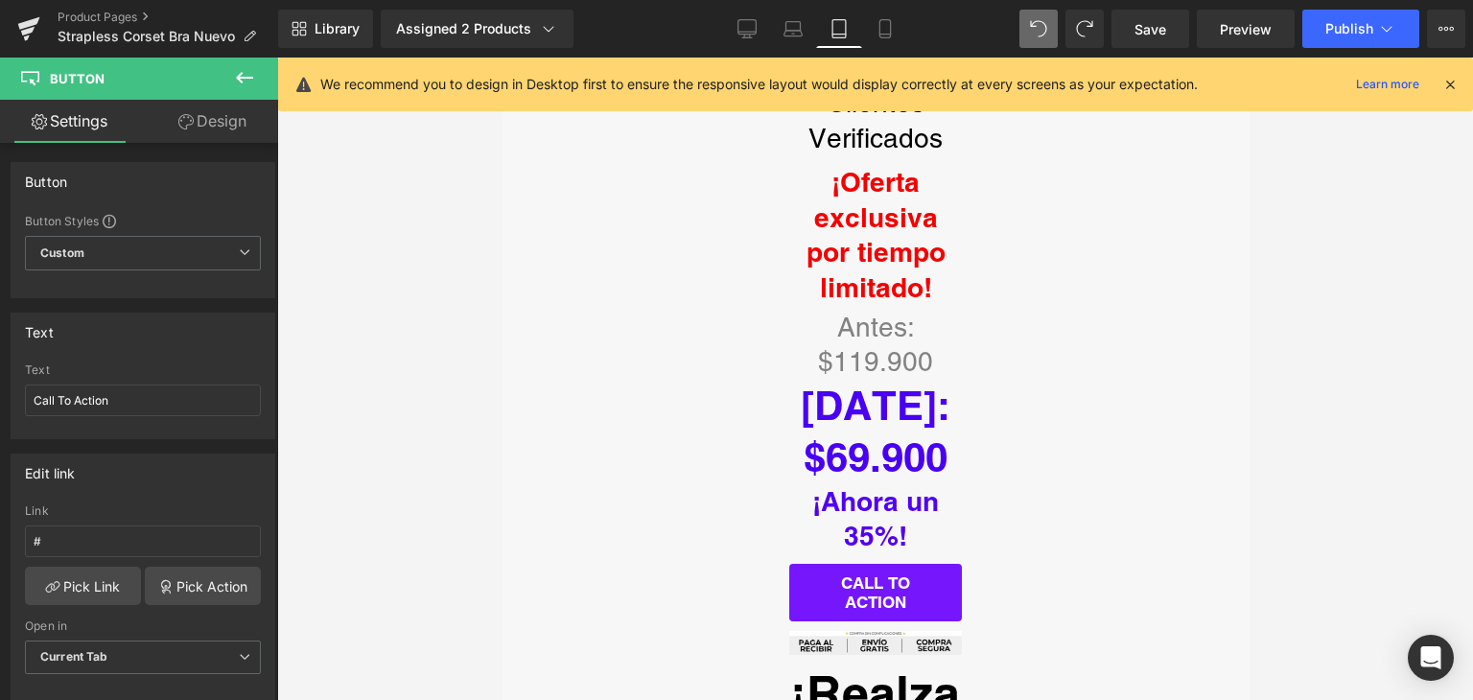
scroll to position [783, 0]
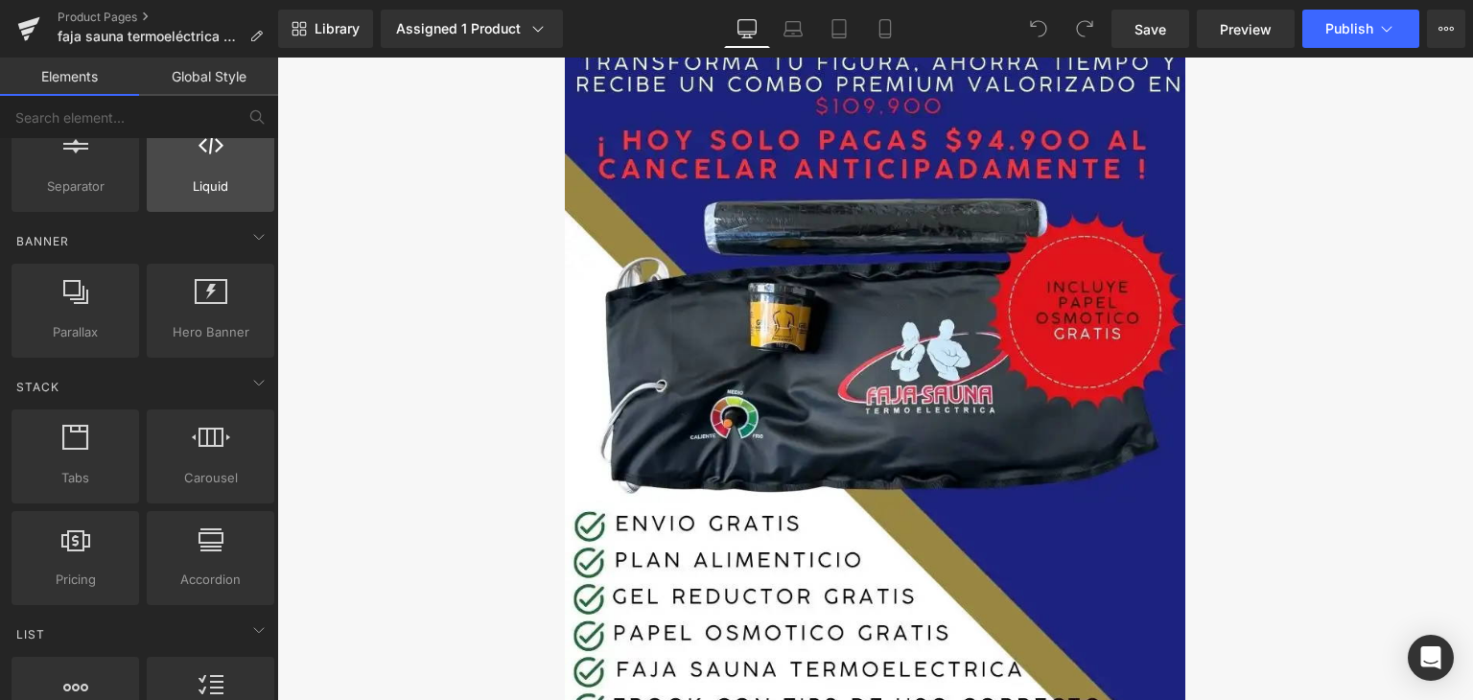
scroll to position [384, 0]
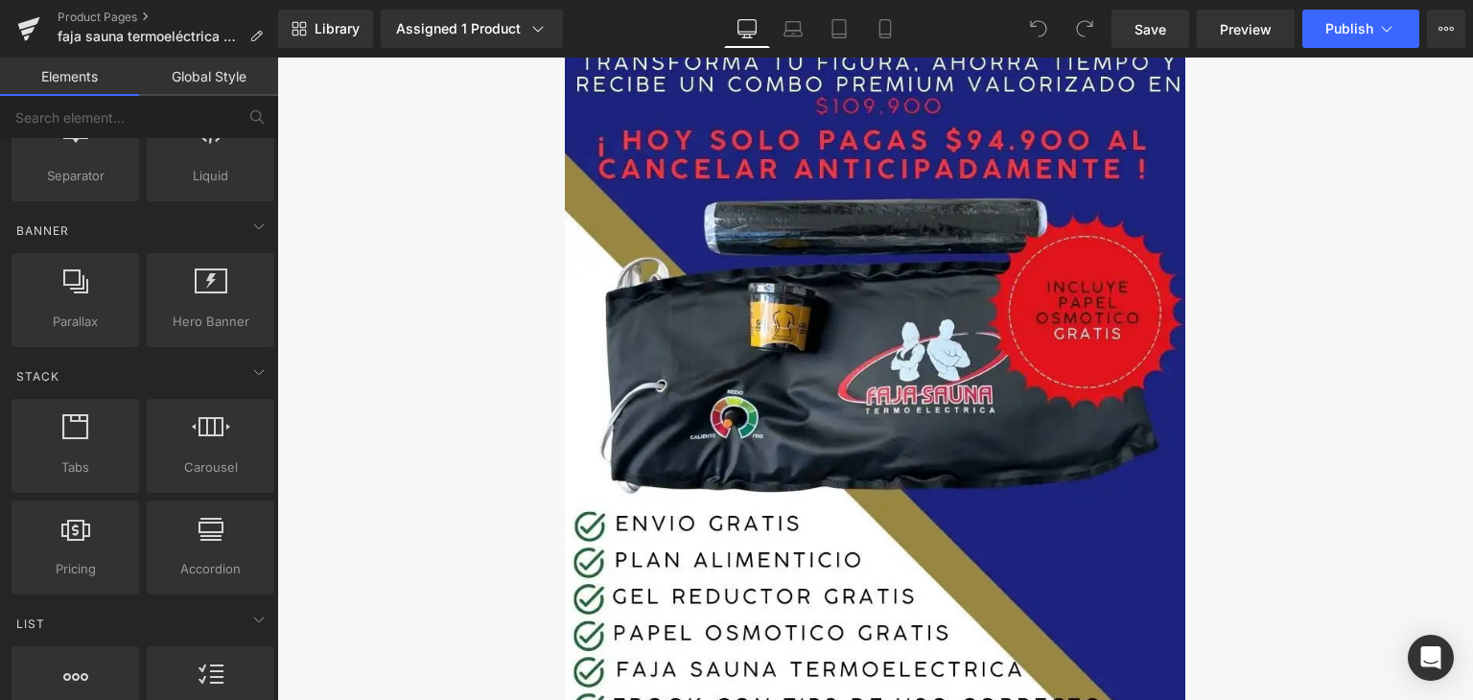
click at [237, 75] on link "Global Style" at bounding box center [208, 77] width 139 height 38
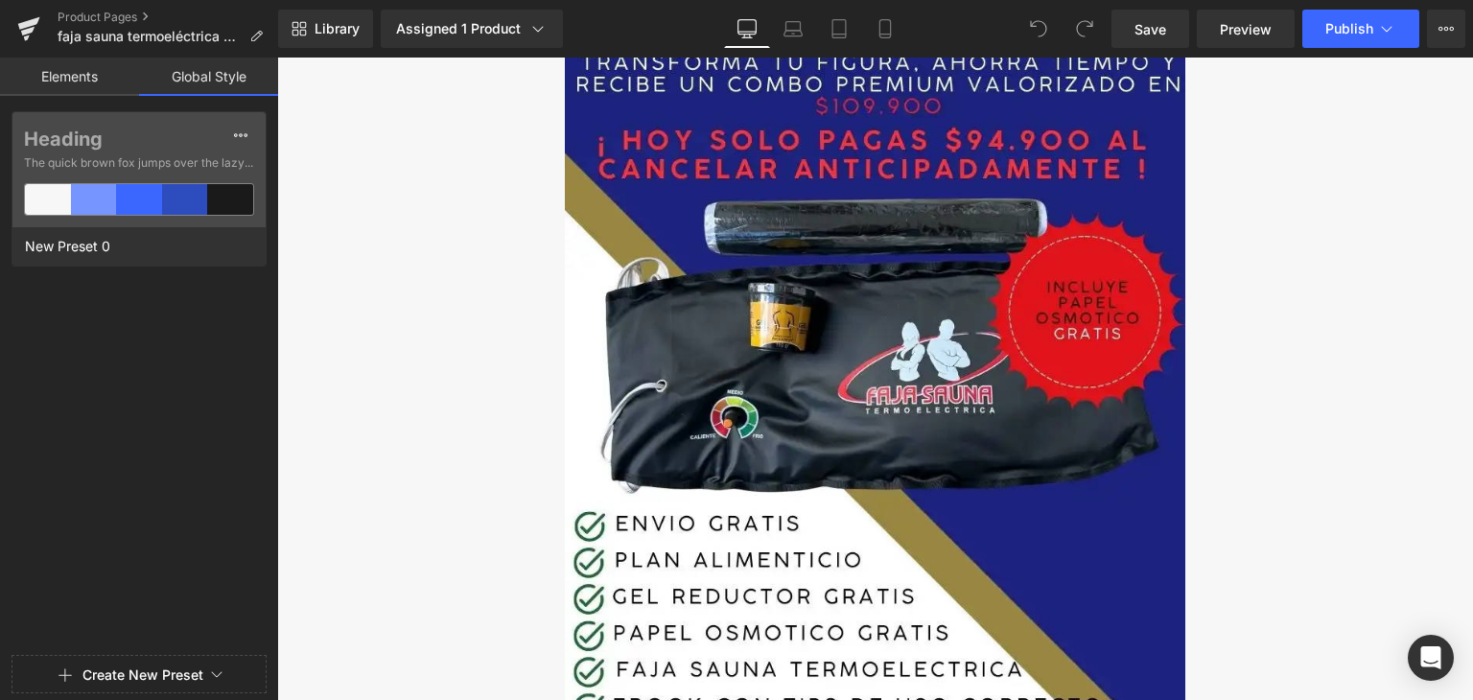
click at [92, 72] on link "Elements" at bounding box center [69, 77] width 139 height 38
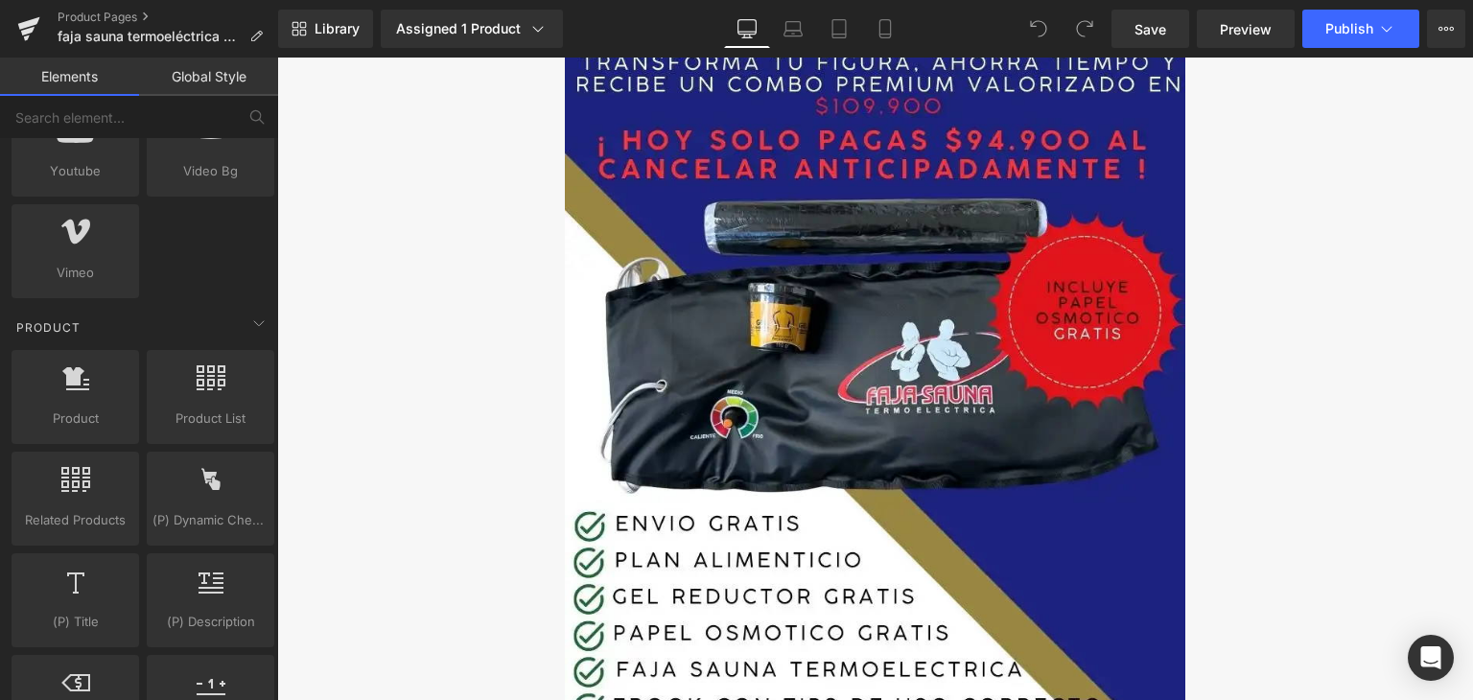
scroll to position [1535, 0]
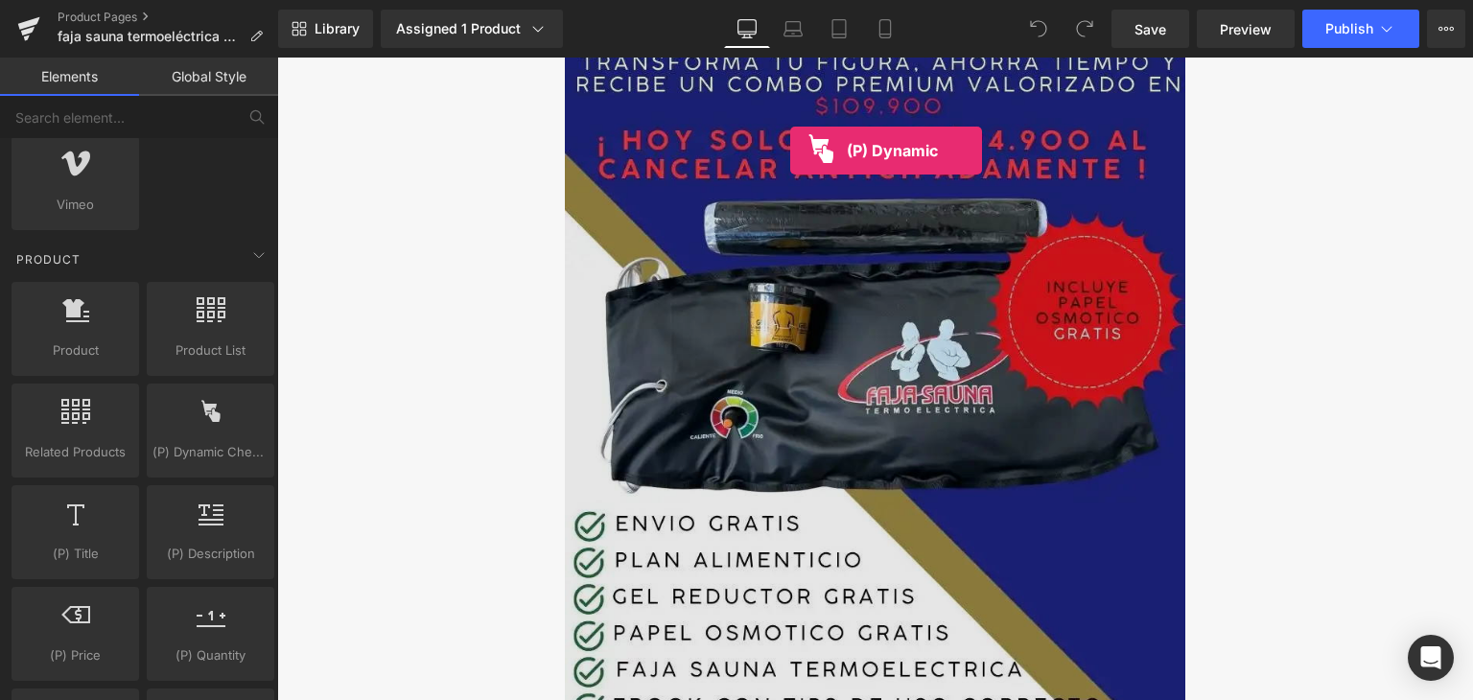
drag, startPoint x: 455, startPoint y: 479, endPoint x: 790, endPoint y: 148, distance: 471.4
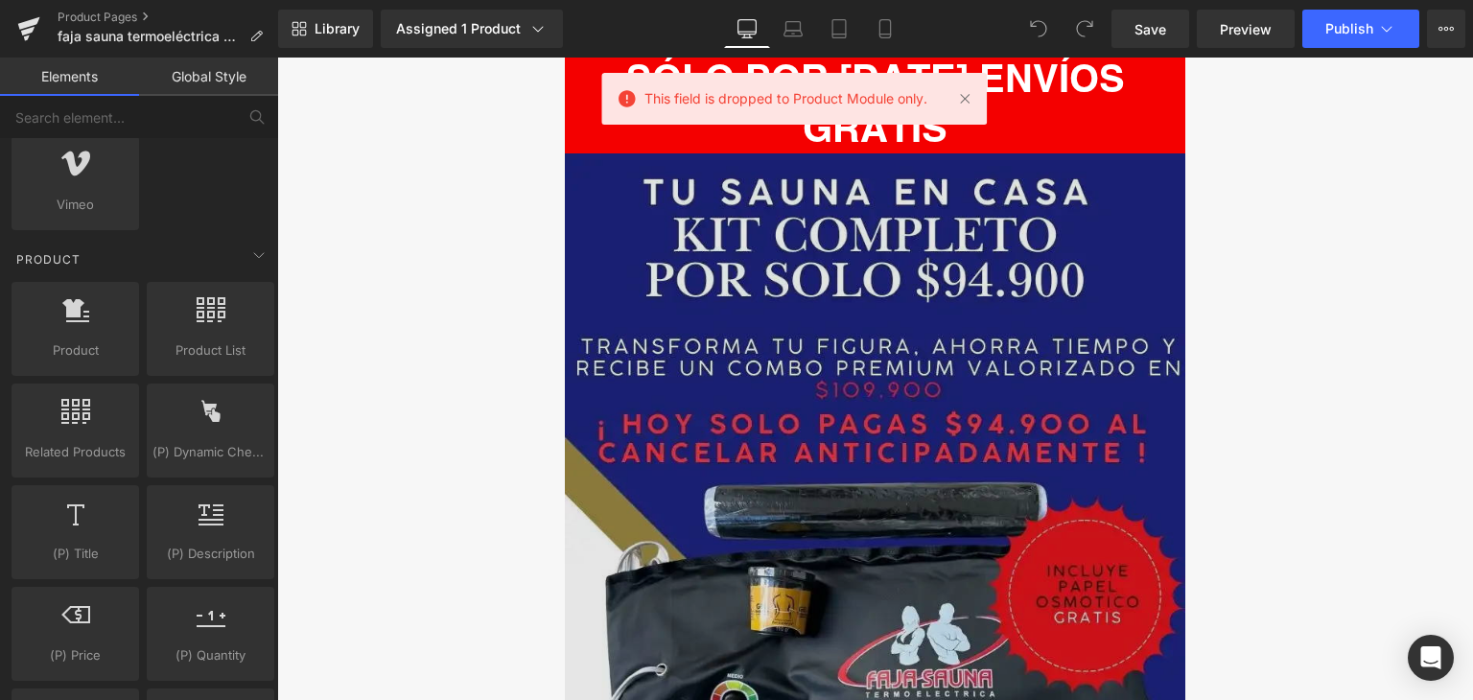
scroll to position [0, 0]
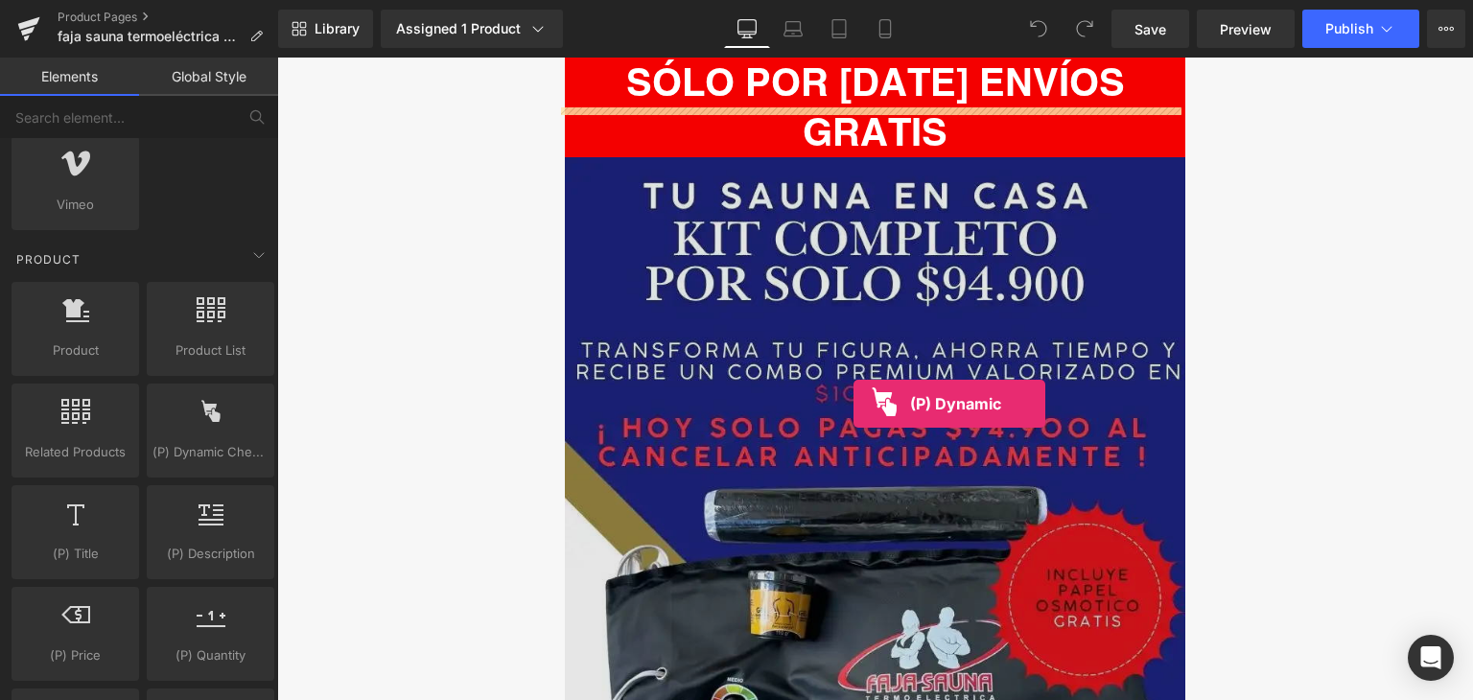
drag, startPoint x: 482, startPoint y: 510, endPoint x: 854, endPoint y: 404, distance: 386.2
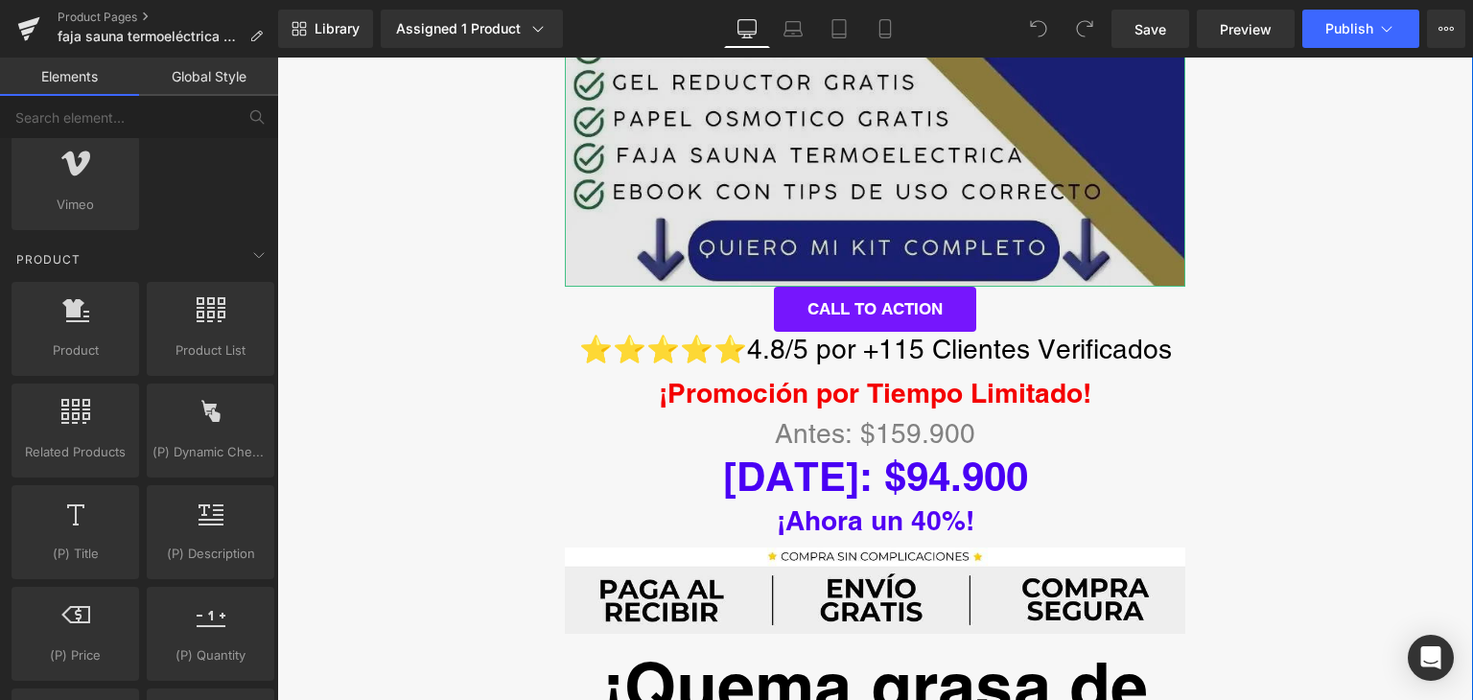
scroll to position [863, 0]
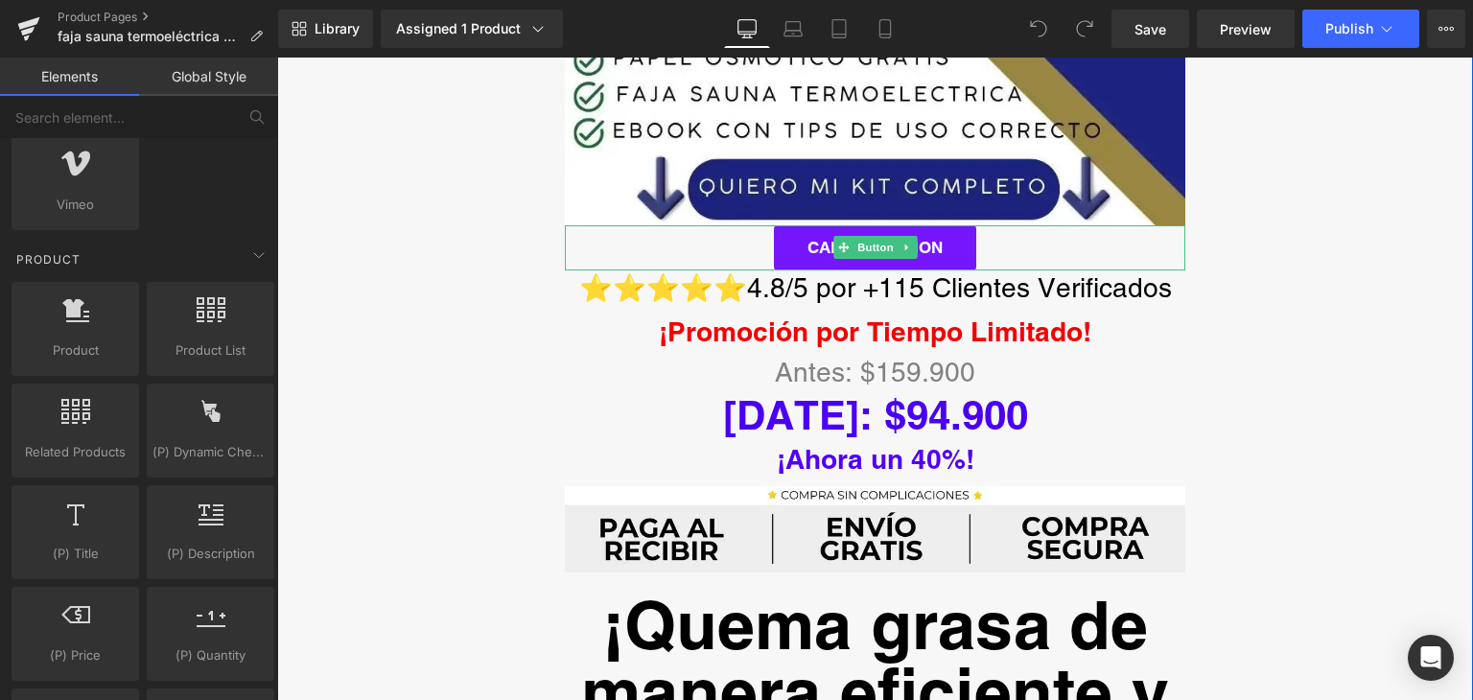
click at [926, 225] on link "Call To Action" at bounding box center [875, 247] width 202 height 45
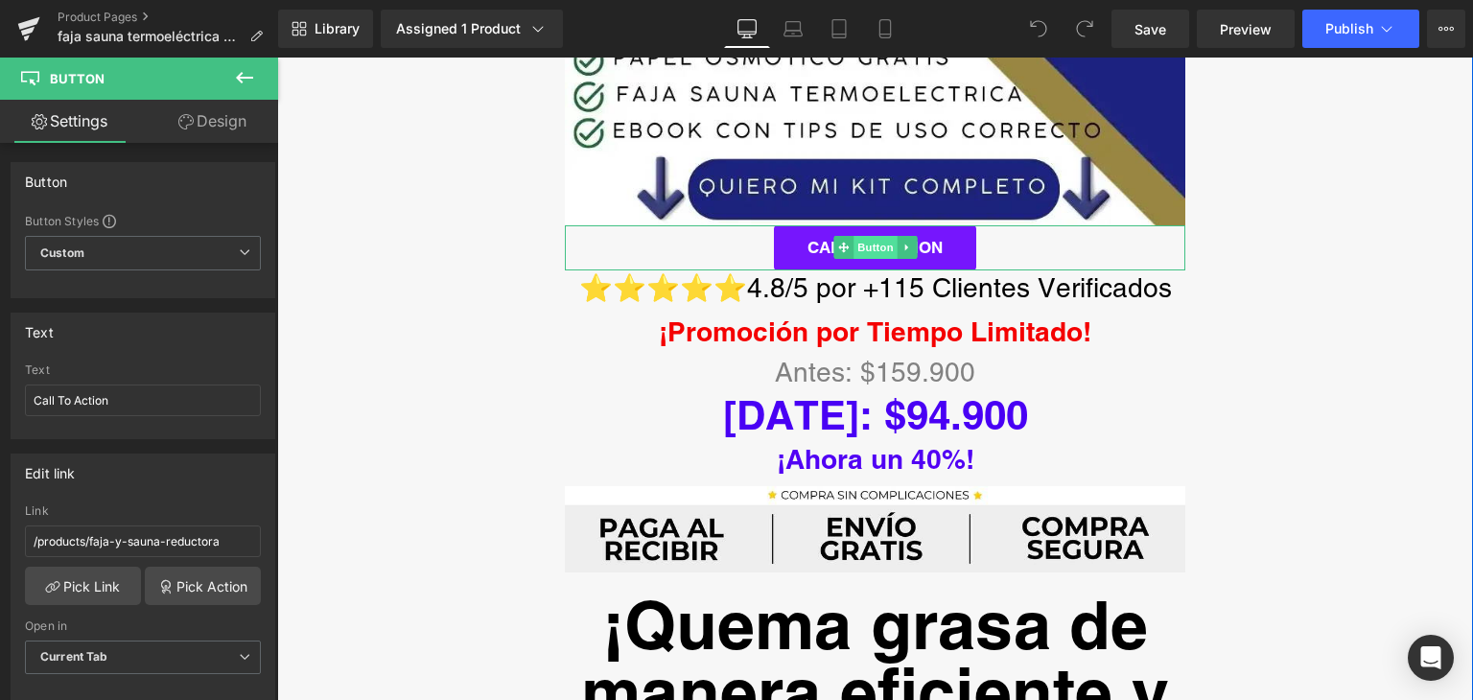
click at [861, 236] on span "Button" at bounding box center [876, 247] width 44 height 23
click at [897, 236] on link at bounding box center [907, 247] width 20 height 23
click at [914, 242] on icon at bounding box center [917, 248] width 11 height 12
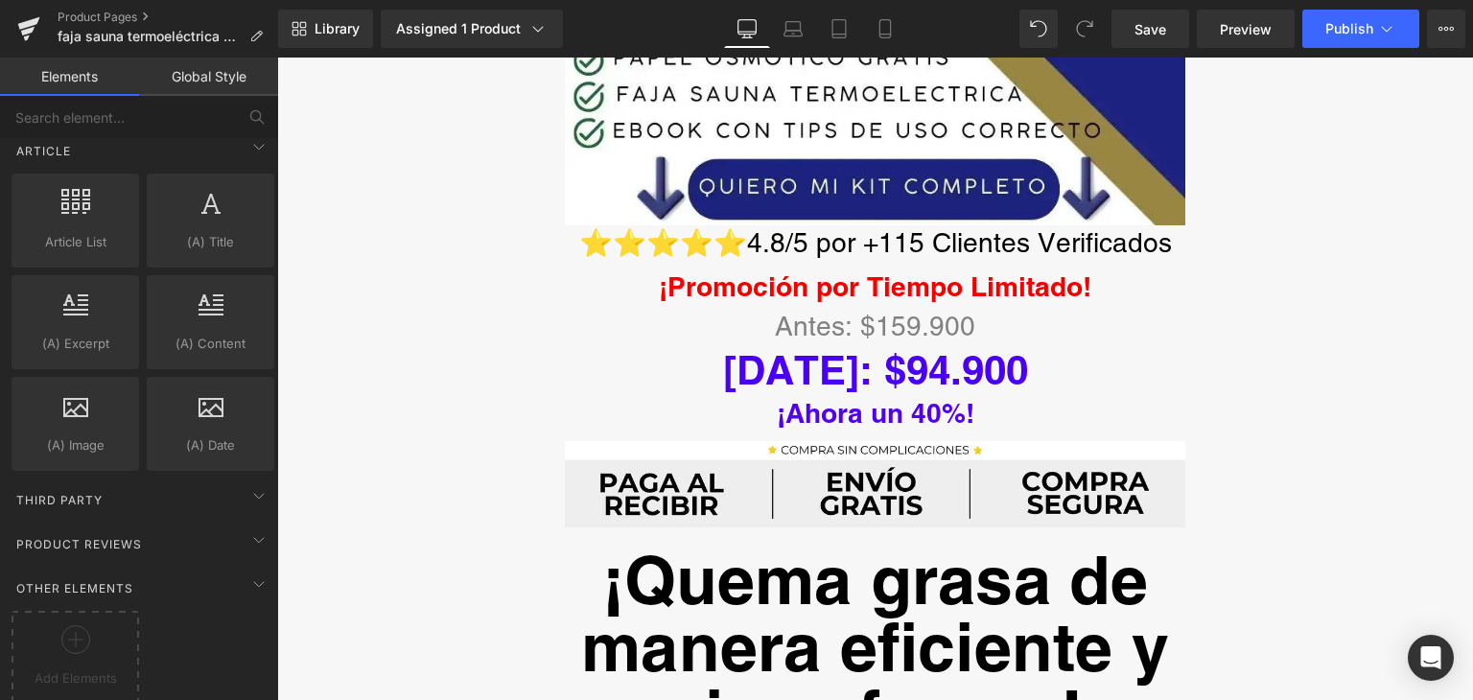
scroll to position [3652, 0]
click at [250, 481] on icon at bounding box center [258, 492] width 23 height 23
click at [252, 481] on icon at bounding box center [258, 492] width 23 height 23
click at [256, 535] on icon at bounding box center [259, 537] width 10 height 5
click at [252, 570] on icon at bounding box center [258, 581] width 23 height 23
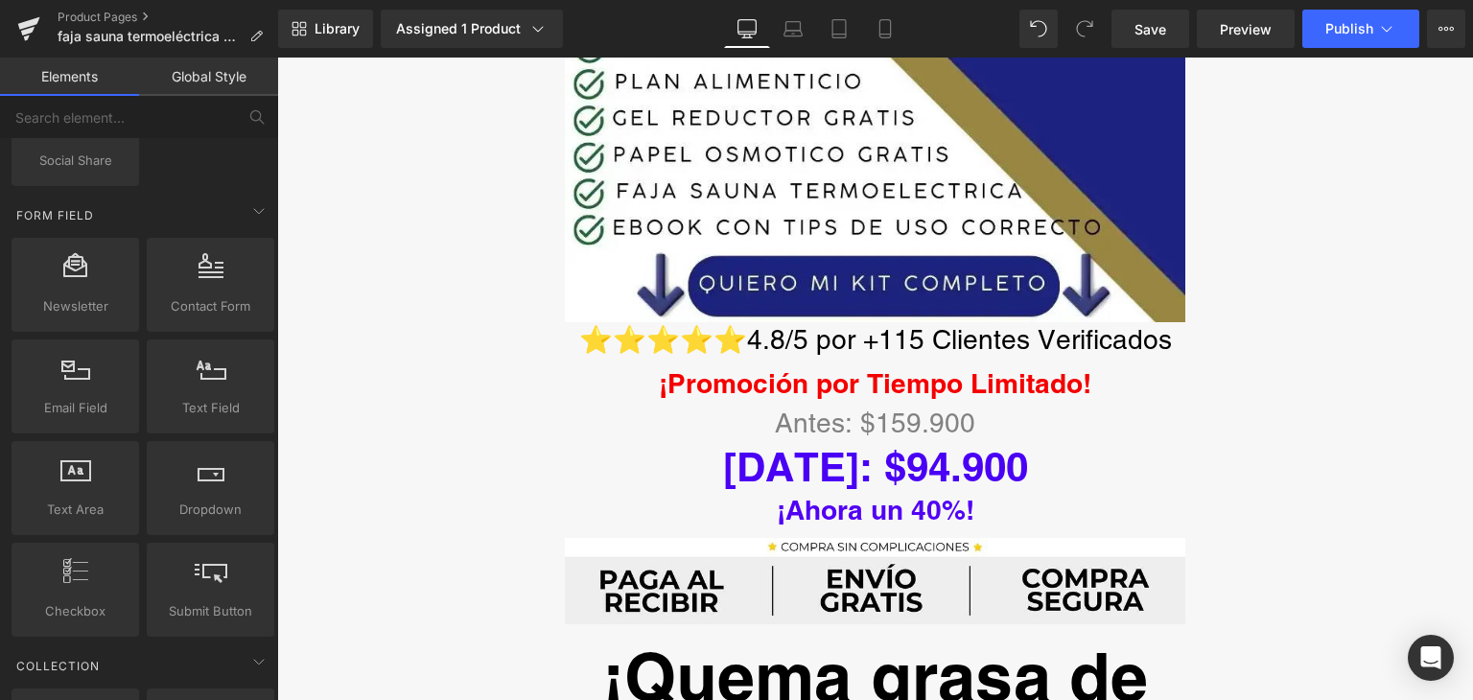
scroll to position [671, 0]
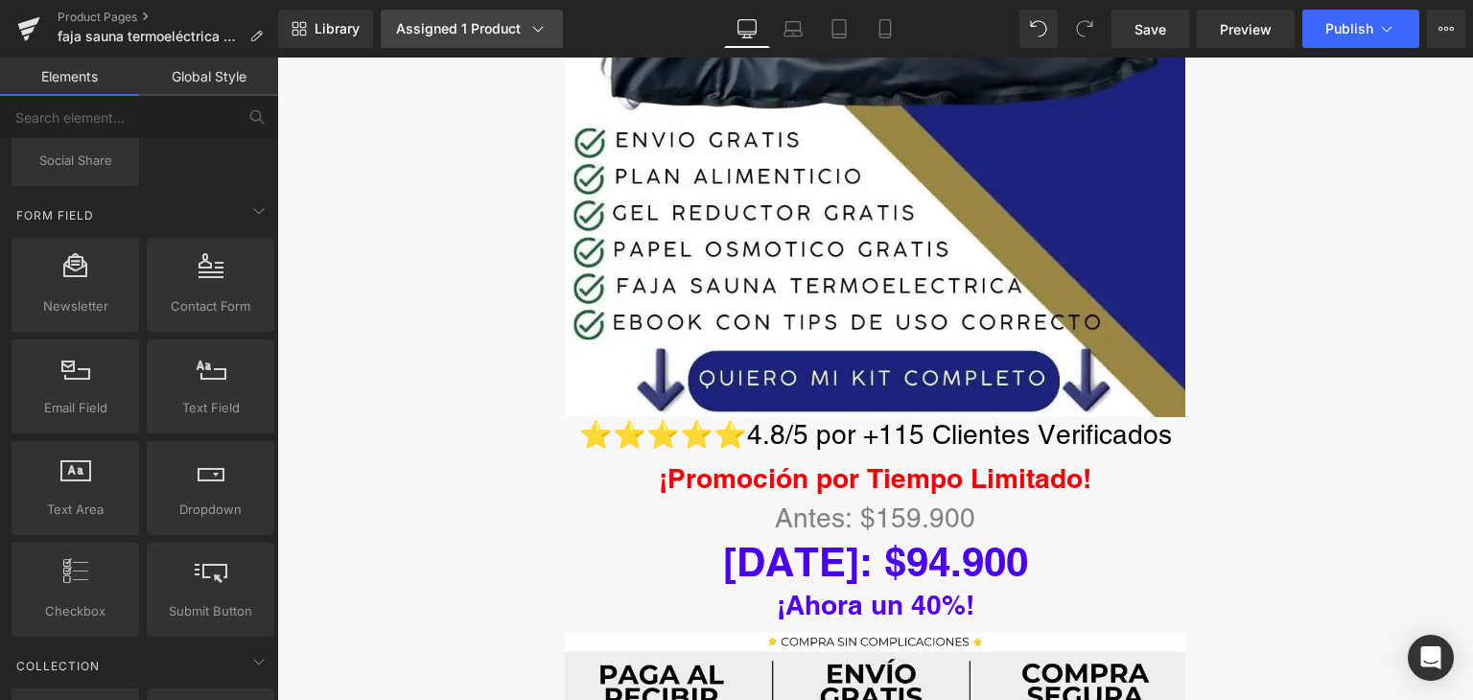
click at [535, 29] on icon at bounding box center [537, 28] width 19 height 19
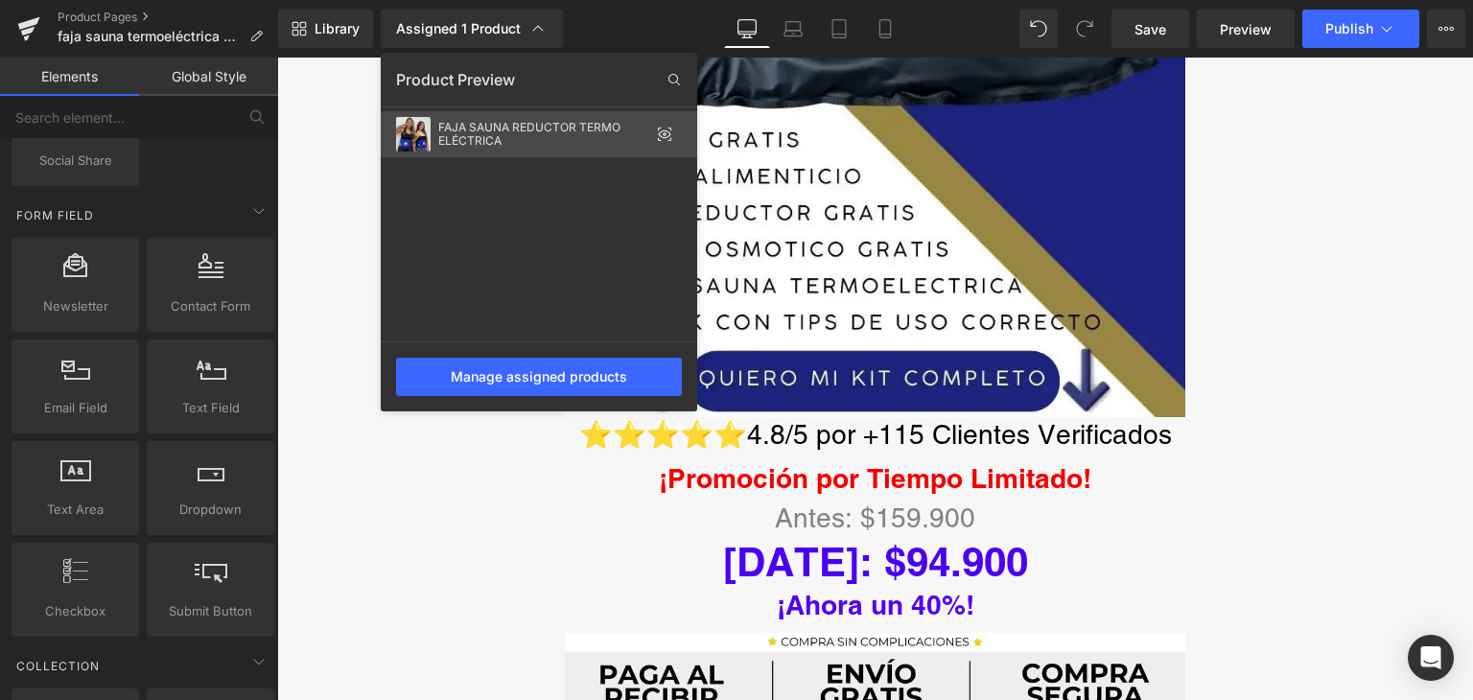
click at [525, 139] on div "FAJA SAUNA REDUCTOR TERMO ELÉCTRICA" at bounding box center [543, 134] width 211 height 27
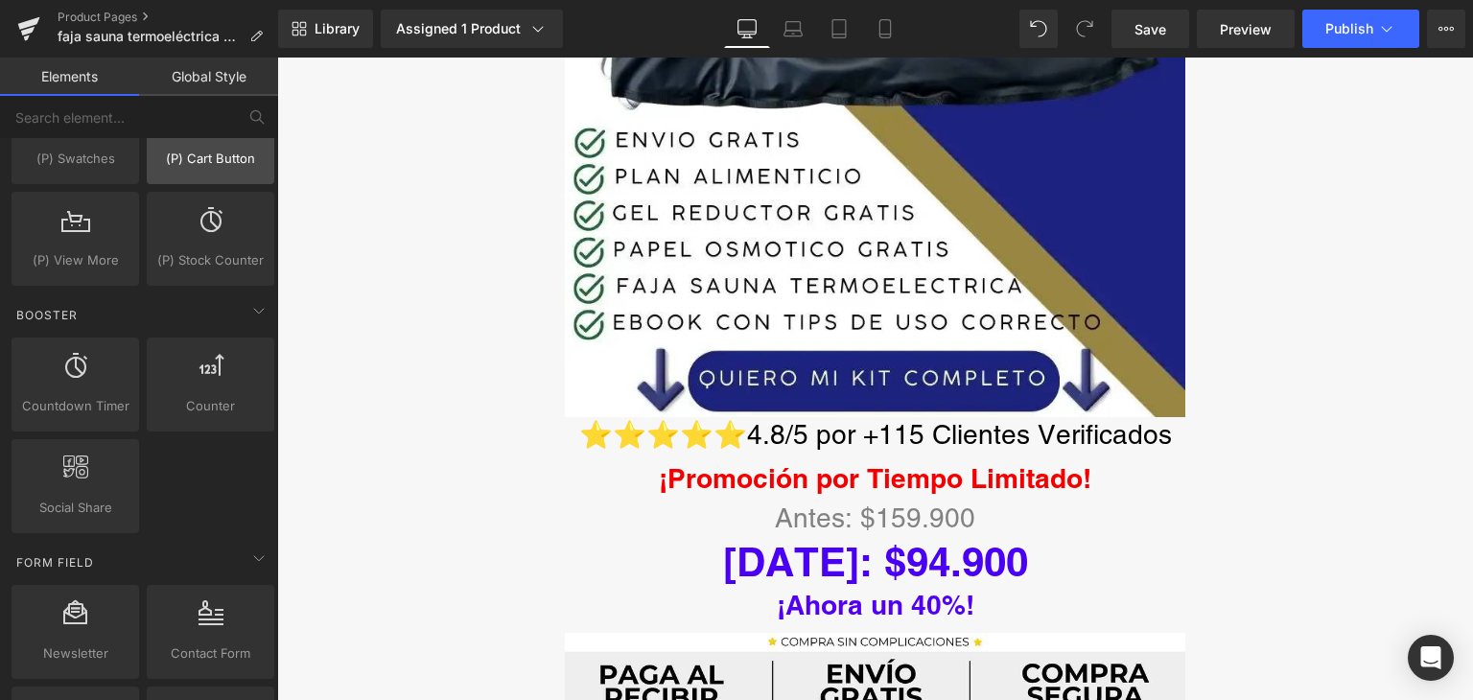
scroll to position [2498, 0]
